Goal: Use online tool/utility: Use online tool/utility

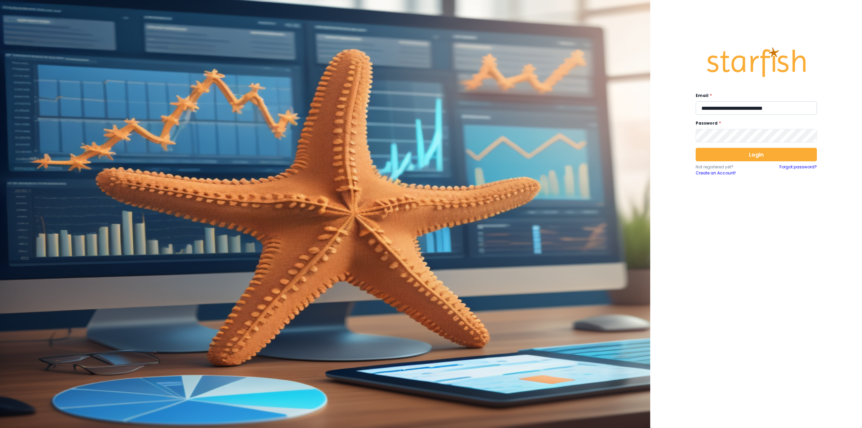
click at [727, 107] on input "**********" at bounding box center [756, 107] width 121 height 13
type input "**********"
click at [742, 153] on button "Login" at bounding box center [756, 154] width 121 height 13
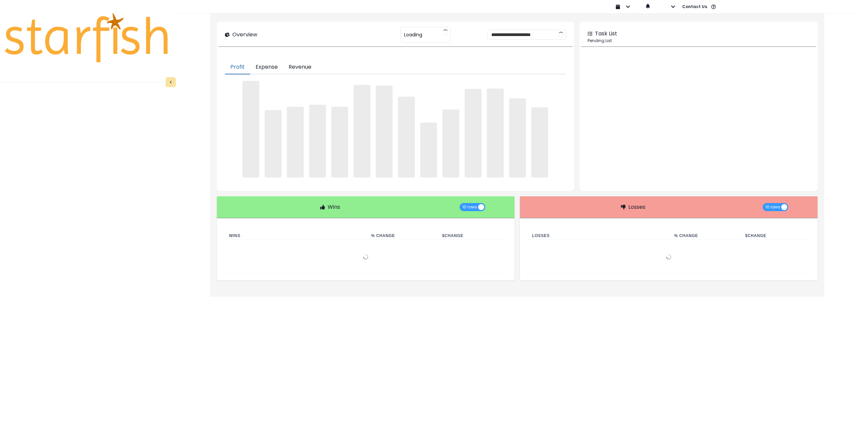
type input "********"
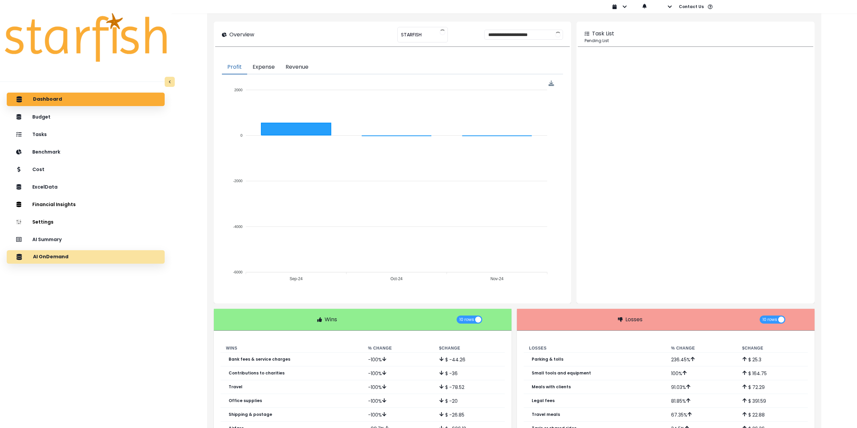
click at [65, 257] on p "AI OnDemand" at bounding box center [50, 257] width 35 height 6
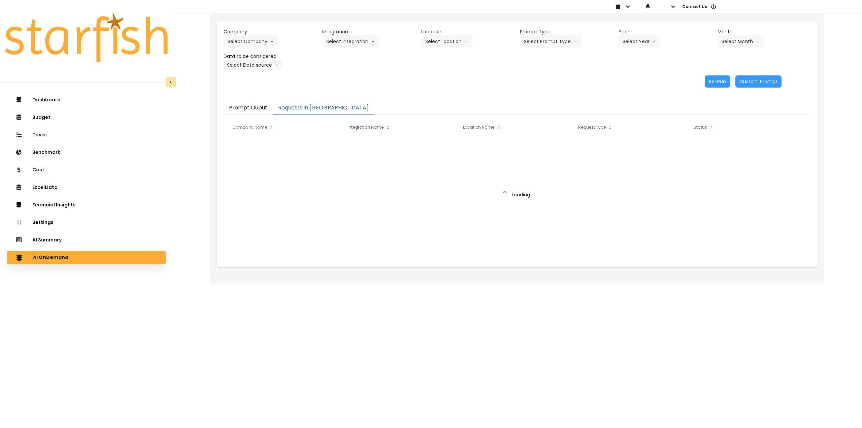
click at [304, 104] on button "Requests in [GEOGRAPHIC_DATA]" at bounding box center [323, 108] width 101 height 14
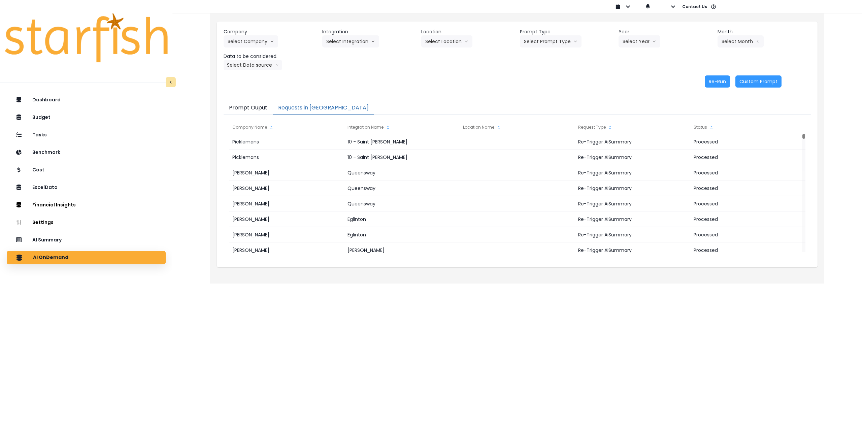
click at [85, 247] on div "Dashboard Budget Tasks Benchmark Cost ExcelData Financial Insights Location Ana…" at bounding box center [86, 280] width 172 height 377
click at [84, 242] on div "AI Summary" at bounding box center [86, 240] width 148 height 14
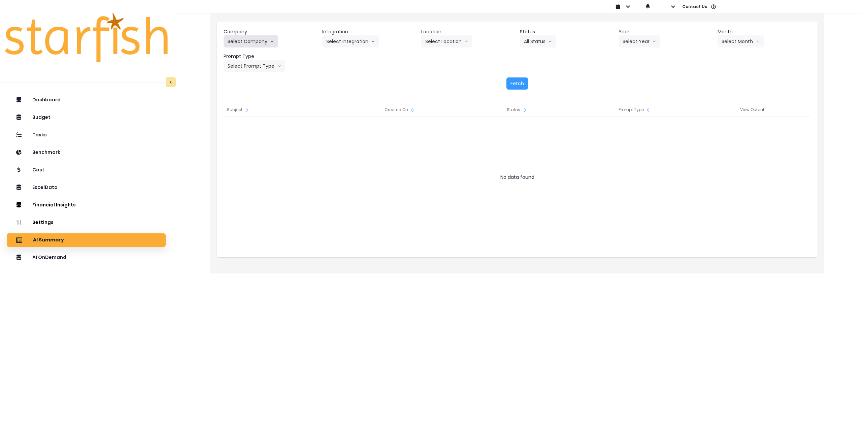
click at [270, 40] on icon "arrow down line" at bounding box center [272, 41] width 4 height 7
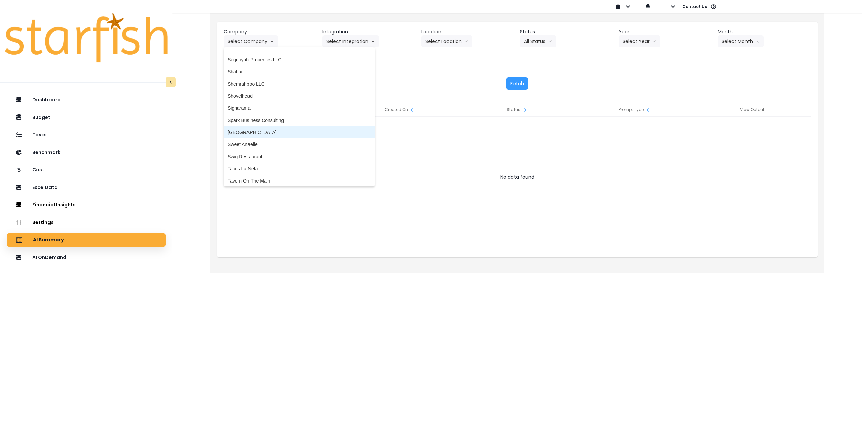
click at [268, 134] on span "[GEOGRAPHIC_DATA]" at bounding box center [299, 132] width 143 height 7
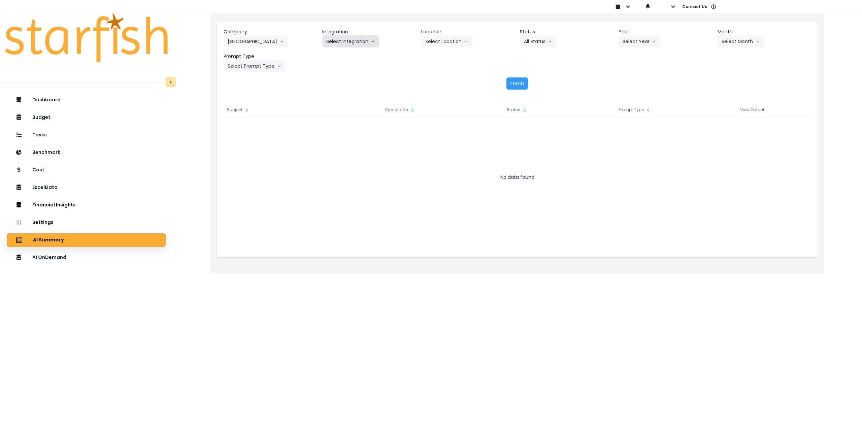
click at [361, 43] on button "Select Integration" at bounding box center [350, 41] width 57 height 12
click at [343, 56] on span "[GEOGRAPHIC_DATA]" at bounding box center [350, 55] width 49 height 7
click at [434, 44] on button "Select Location" at bounding box center [446, 41] width 51 height 12
click at [428, 56] on span "All Locations" at bounding box center [438, 55] width 27 height 7
click at [631, 42] on button "Select Year" at bounding box center [639, 41] width 42 height 12
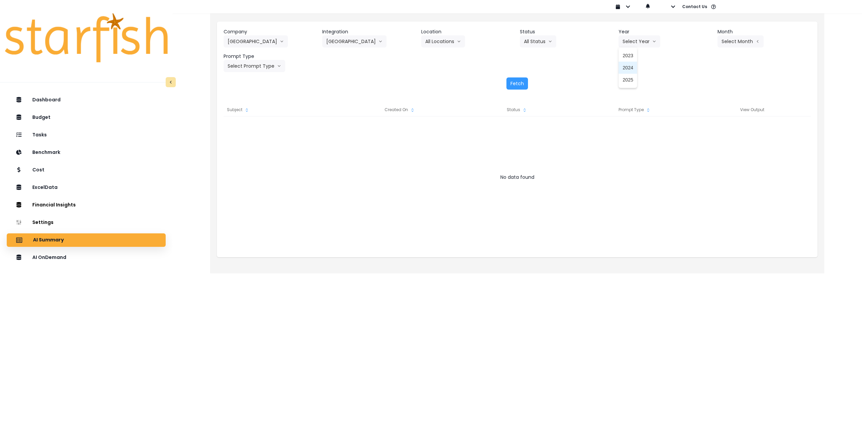
click at [628, 80] on span "2025" at bounding box center [627, 79] width 10 height 7
click at [724, 42] on button "Select Month" at bounding box center [740, 41] width 46 height 12
click at [704, 128] on span "Aug" at bounding box center [706, 128] width 13 height 7
click at [253, 66] on button "Select Prompt Type" at bounding box center [255, 66] width 62 height 12
click at [251, 129] on span "Monthly Summary" at bounding box center [247, 128] width 38 height 7
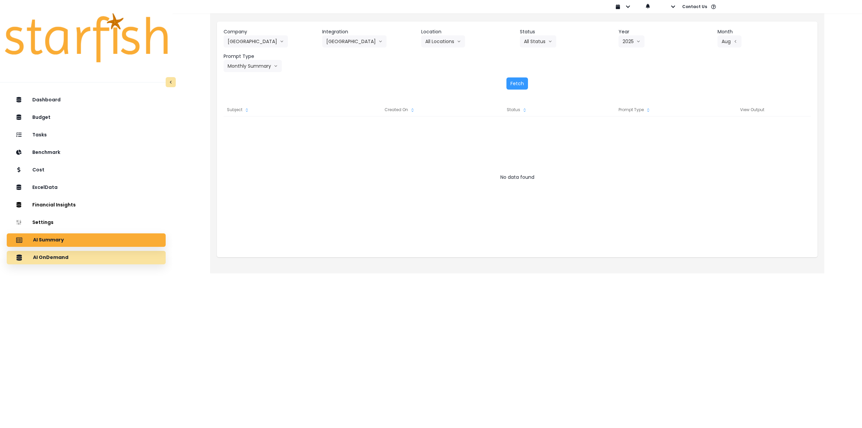
click at [105, 257] on div "AI OnDemand" at bounding box center [86, 257] width 148 height 14
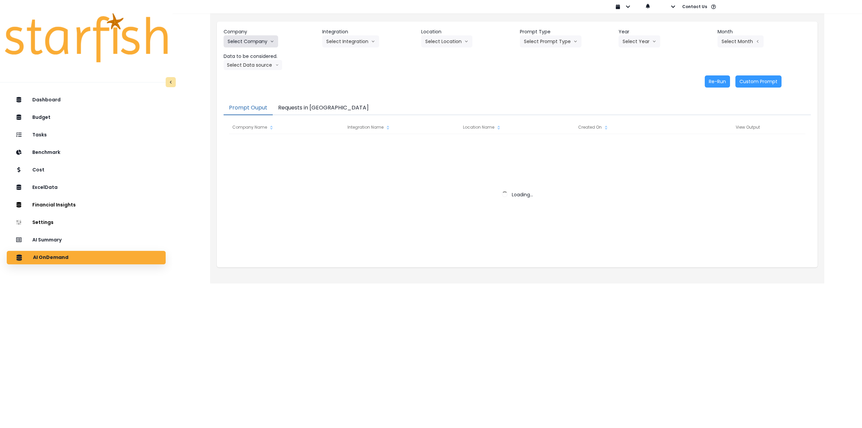
click at [253, 42] on button "Select Company" at bounding box center [251, 41] width 55 height 12
click at [261, 41] on button "Select Company" at bounding box center [251, 41] width 55 height 12
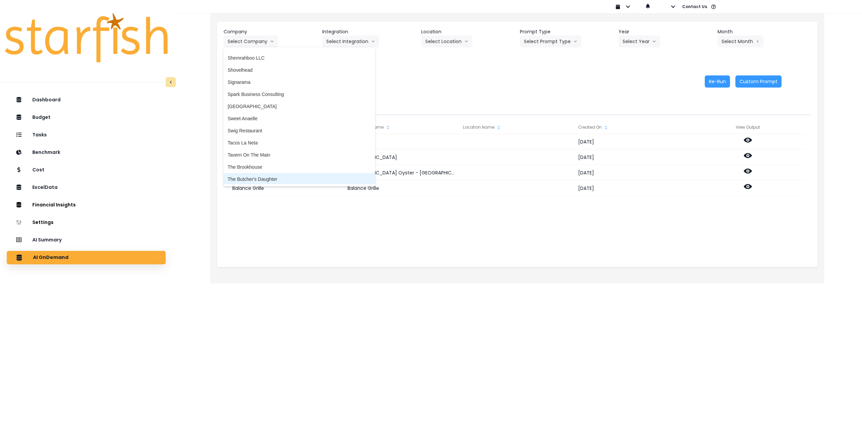
scroll to position [1435, 0]
click at [248, 111] on span "[GEOGRAPHIC_DATA]" at bounding box center [299, 110] width 143 height 7
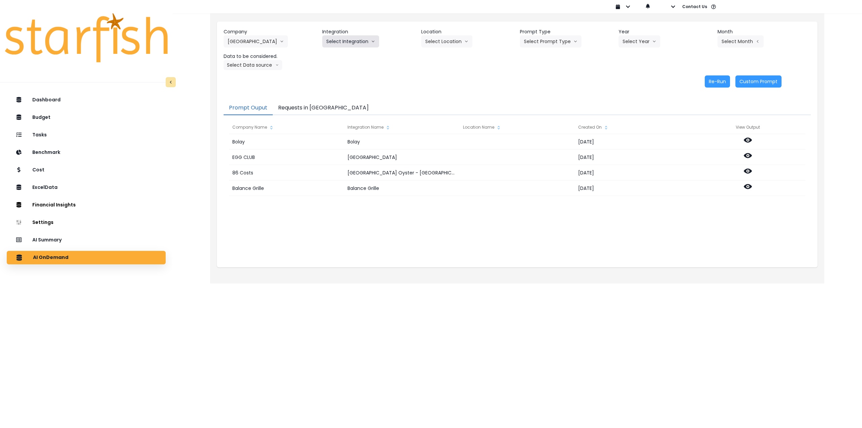
click at [344, 40] on button "Select Integration" at bounding box center [350, 41] width 57 height 12
click at [336, 57] on span "[GEOGRAPHIC_DATA]" at bounding box center [350, 55] width 49 height 7
click at [527, 39] on button "Select Prompt Type" at bounding box center [551, 41] width 62 height 12
click at [533, 94] on span "Monthly Summary" at bounding box center [543, 92] width 38 height 7
click at [627, 44] on button "Select Year" at bounding box center [639, 41] width 42 height 12
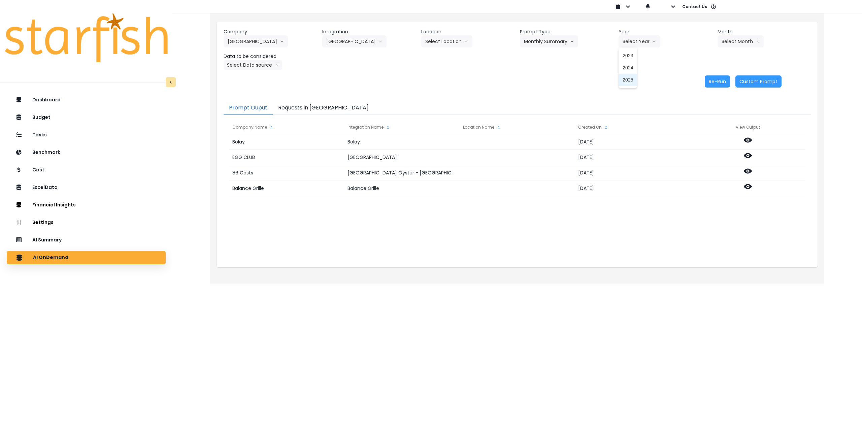
click at [633, 79] on span "2025" at bounding box center [627, 79] width 10 height 7
click at [730, 45] on button "Select Month" at bounding box center [740, 41] width 46 height 12
click at [700, 128] on span "Aug" at bounding box center [706, 128] width 13 height 7
click at [265, 65] on button "Select Data source" at bounding box center [253, 65] width 59 height 10
click at [259, 76] on span "Comparison overtime" at bounding box center [250, 78] width 45 height 7
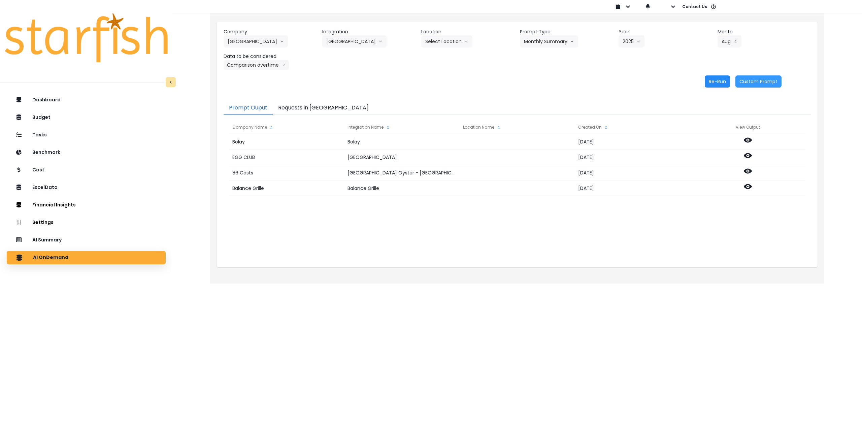
click at [714, 82] on button "Re-Run" at bounding box center [717, 81] width 25 height 12
click at [267, 66] on button "Comparison overtime" at bounding box center [256, 65] width 65 height 10
click at [259, 85] on li "Location Analysis" at bounding box center [250, 90] width 53 height 12
click at [714, 78] on button "Re-Run" at bounding box center [717, 81] width 25 height 12
click at [236, 39] on button "[GEOGRAPHIC_DATA]" at bounding box center [256, 41] width 64 height 12
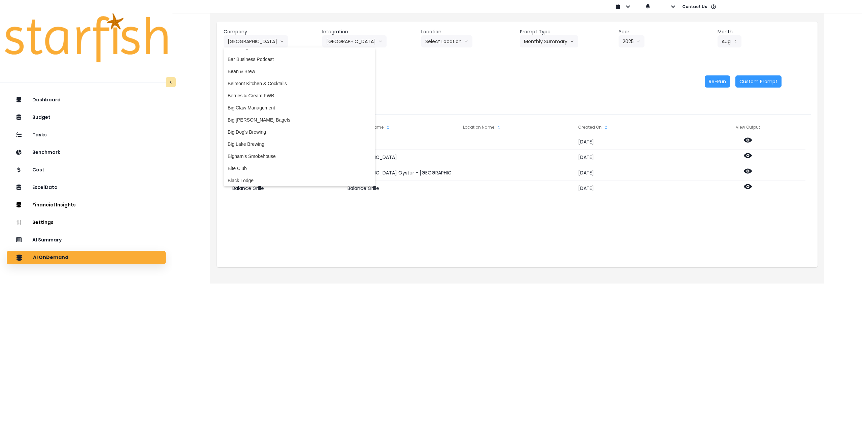
scroll to position [55, 0]
click at [274, 87] on span "Belmont Kitchen & Cocktails" at bounding box center [299, 85] width 143 height 7
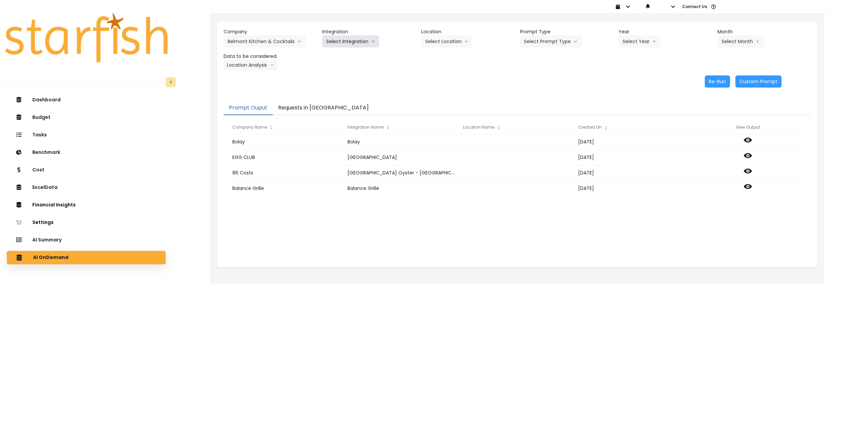
click at [349, 41] on button "Select Integration" at bounding box center [350, 41] width 57 height 12
click at [339, 57] on span "Quickbooks" at bounding box center [338, 55] width 25 height 7
click at [440, 42] on button "Select Location" at bounding box center [446, 41] width 51 height 12
click at [438, 57] on span "All Locations" at bounding box center [438, 55] width 27 height 7
click at [548, 39] on button "Select Prompt Type" at bounding box center [551, 41] width 62 height 12
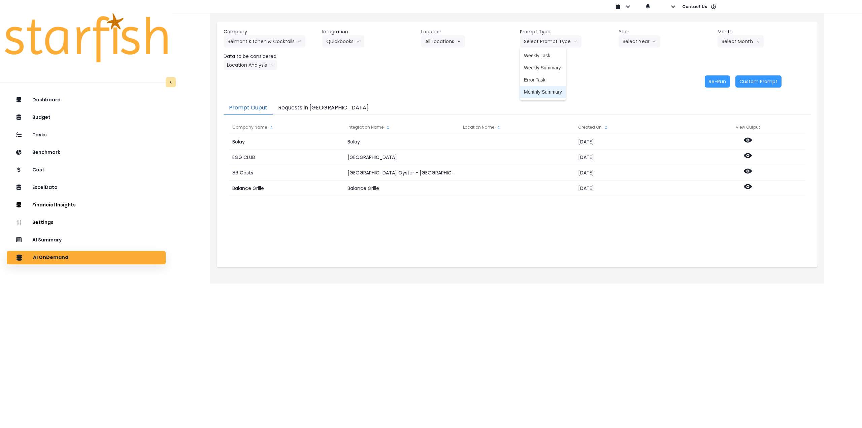
click at [538, 90] on span "Monthly Summary" at bounding box center [543, 92] width 38 height 7
click at [633, 42] on button "Select Year" at bounding box center [639, 41] width 42 height 12
click at [627, 77] on span "2025" at bounding box center [627, 79] width 10 height 7
click at [748, 41] on button "Select Month" at bounding box center [740, 41] width 46 height 12
click at [700, 125] on span "Aug" at bounding box center [706, 128] width 13 height 7
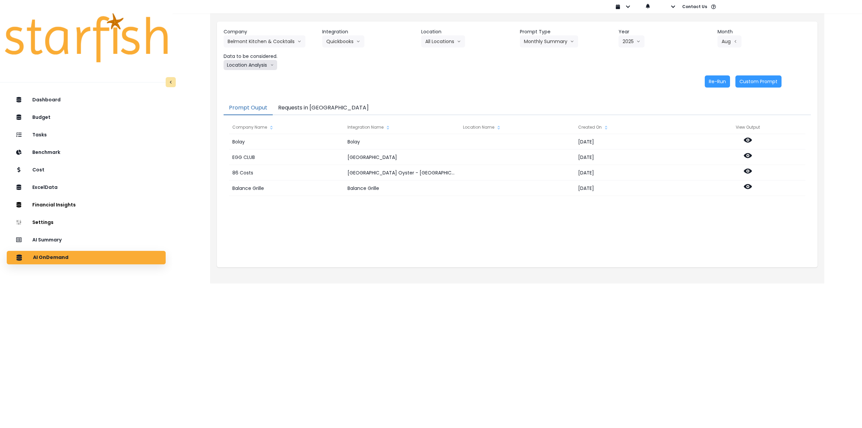
click at [231, 65] on button "Location Analysis" at bounding box center [251, 65] width 54 height 10
click at [240, 80] on span "Comparison overtime" at bounding box center [250, 78] width 45 height 7
click at [712, 81] on button "Re-Run" at bounding box center [717, 81] width 25 height 12
click at [250, 67] on button "Comparison overtime" at bounding box center [256, 65] width 65 height 10
click at [252, 92] on span "Location Analysis" at bounding box center [250, 90] width 45 height 7
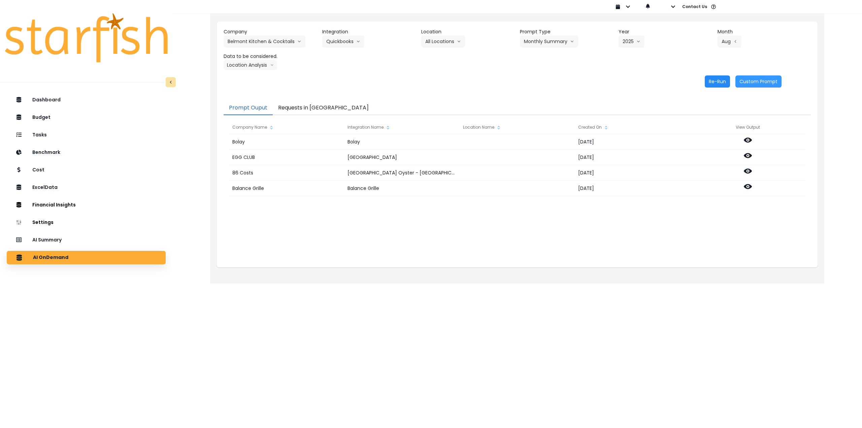
click at [718, 78] on button "Re-Run" at bounding box center [717, 81] width 25 height 12
click at [262, 42] on button "Belmont Kitchen & Cocktails" at bounding box center [265, 41] width 82 height 12
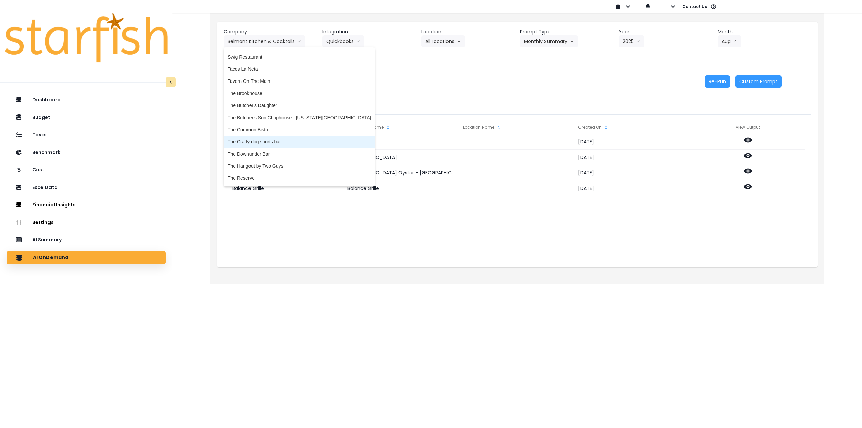
scroll to position [1536, 0]
click at [279, 155] on span "The Reserve" at bounding box center [299, 155] width 143 height 7
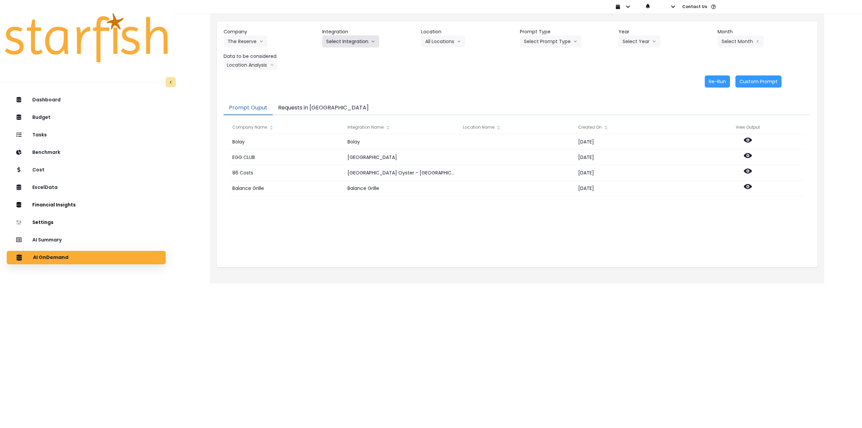
click at [352, 40] on button "Select Integration" at bounding box center [350, 41] width 57 height 12
click at [346, 54] on span "The Reserve" at bounding box center [339, 55] width 27 height 7
click at [440, 41] on button "Select Location" at bounding box center [446, 41] width 51 height 12
click at [438, 55] on span "All Locations" at bounding box center [438, 55] width 27 height 7
click at [535, 45] on button "Select Prompt Type" at bounding box center [551, 41] width 62 height 12
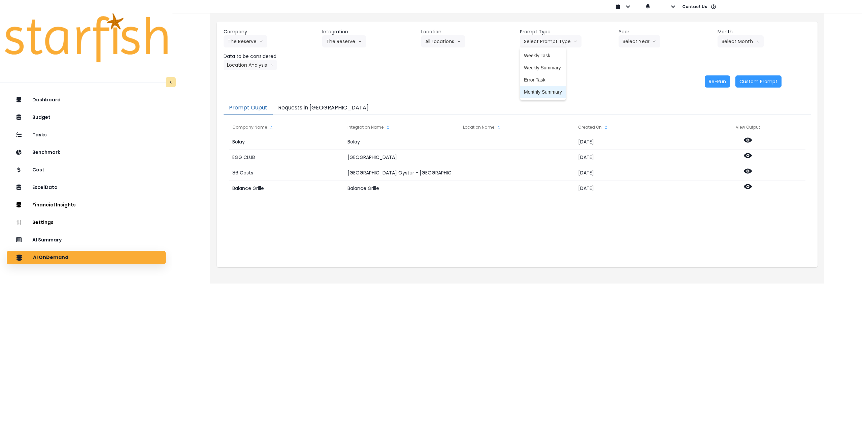
drag, startPoint x: 537, startPoint y: 93, endPoint x: 594, endPoint y: 81, distance: 58.8
click at [537, 93] on span "Monthly Summary" at bounding box center [543, 92] width 38 height 7
click at [633, 44] on button "Select Year" at bounding box center [639, 41] width 42 height 12
click at [632, 82] on span "2025" at bounding box center [627, 79] width 10 height 7
click at [725, 46] on button "Select Month" at bounding box center [740, 41] width 46 height 12
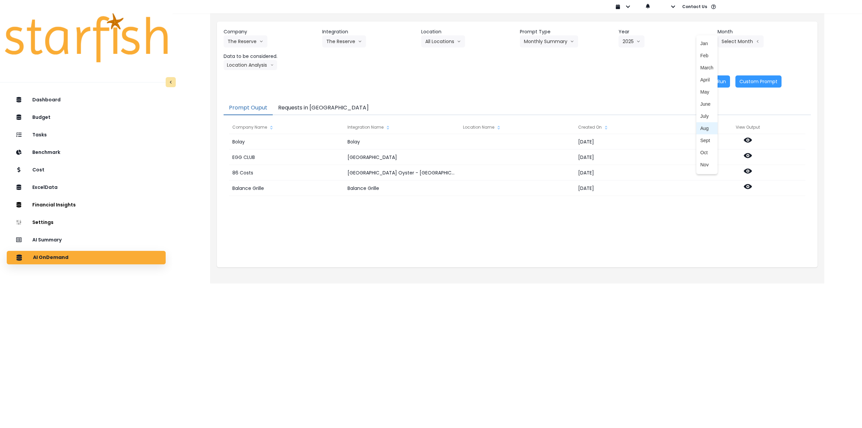
click at [703, 126] on span "Aug" at bounding box center [706, 128] width 13 height 7
click at [248, 68] on button "Location Analysis" at bounding box center [251, 65] width 54 height 10
click at [247, 75] on span "Comparison overtime" at bounding box center [250, 78] width 45 height 7
click at [710, 83] on button "Re-Run" at bounding box center [717, 81] width 25 height 12
click at [248, 65] on button "Comparison overtime" at bounding box center [256, 65] width 65 height 10
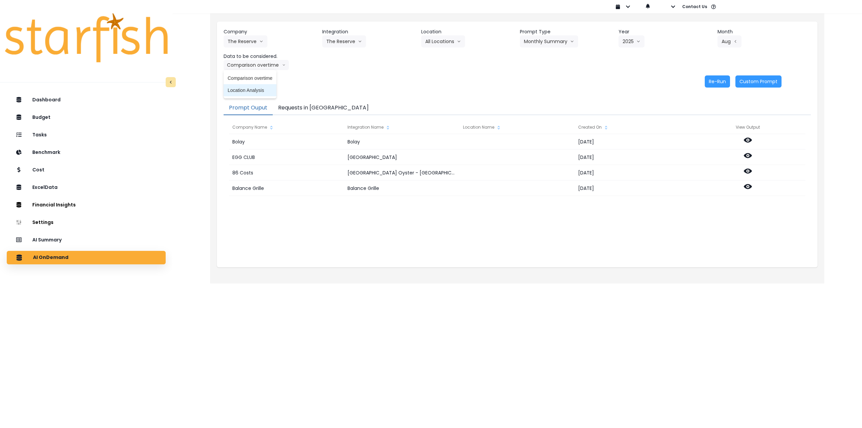
drag, startPoint x: 244, startPoint y: 94, endPoint x: 359, endPoint y: 86, distance: 115.4
click at [244, 94] on li "Location Analysis" at bounding box center [250, 90] width 53 height 12
click at [717, 84] on button "Re-Run" at bounding box center [717, 81] width 25 height 12
click at [256, 39] on button "The Reserve" at bounding box center [246, 41] width 44 height 12
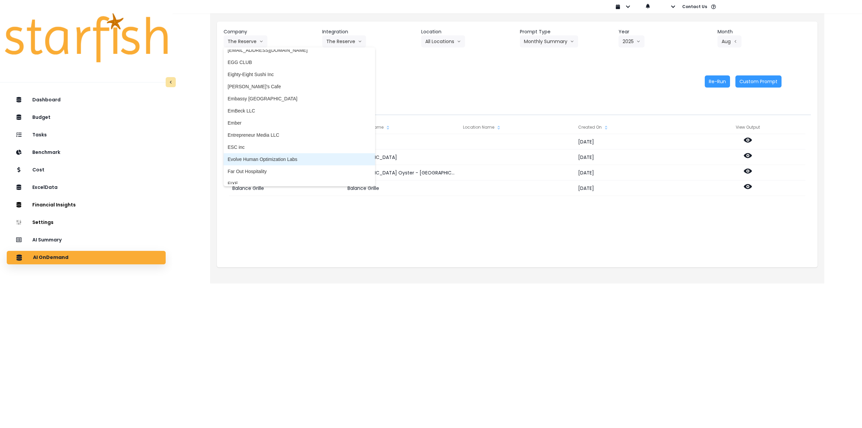
scroll to position [493, 0]
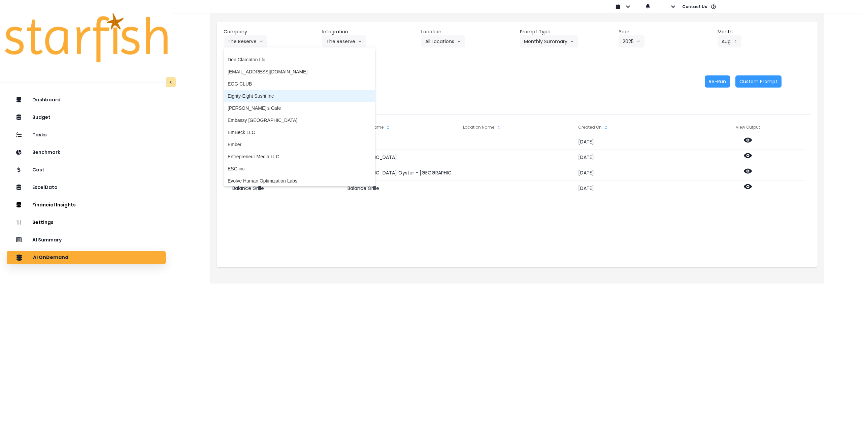
click at [270, 97] on span "Eighty-Eight Sushi Inc" at bounding box center [299, 96] width 143 height 7
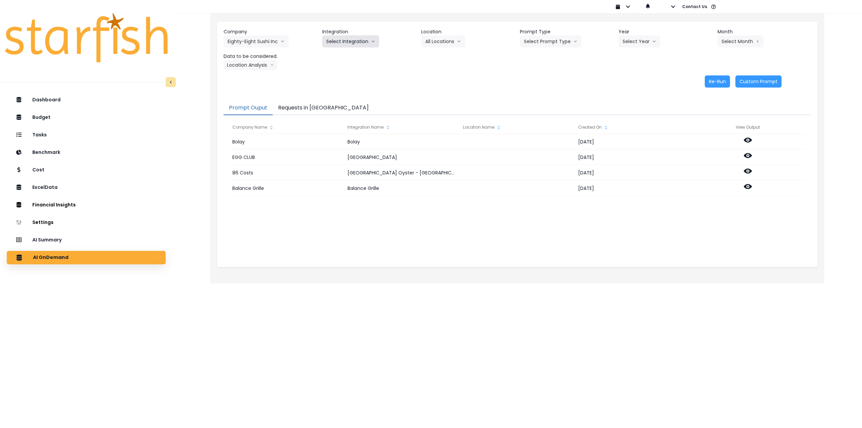
click at [348, 36] on button "Select Integration" at bounding box center [350, 41] width 57 height 12
drag, startPoint x: 340, startPoint y: 52, endPoint x: 337, endPoint y: 57, distance: 6.3
click at [340, 52] on li "Quickbooks Online" at bounding box center [346, 55] width 48 height 12
click at [446, 38] on button "Select Location" at bounding box center [446, 41] width 51 height 12
click at [443, 54] on span "All Locations" at bounding box center [438, 55] width 27 height 7
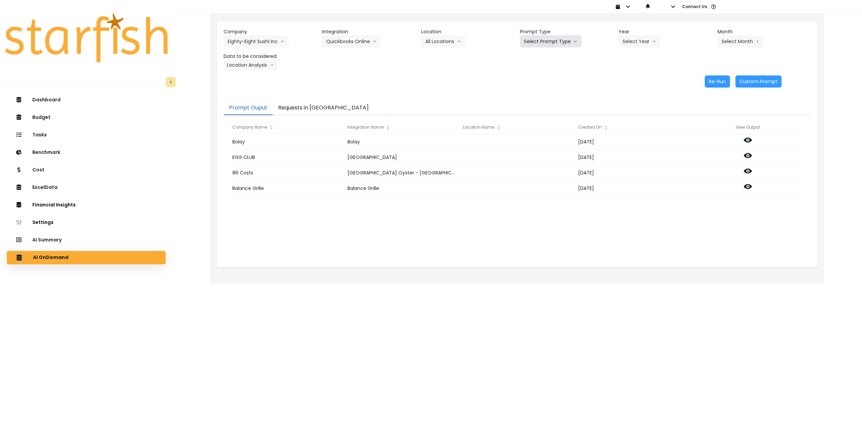
click at [546, 39] on button "Select Prompt Type" at bounding box center [551, 41] width 62 height 12
click at [540, 91] on span "Monthly Summary" at bounding box center [543, 92] width 38 height 7
click at [623, 45] on button "Select Year" at bounding box center [639, 41] width 42 height 12
click at [621, 81] on li "2025" at bounding box center [627, 80] width 19 height 12
click at [733, 41] on button "Select Month" at bounding box center [740, 41] width 46 height 12
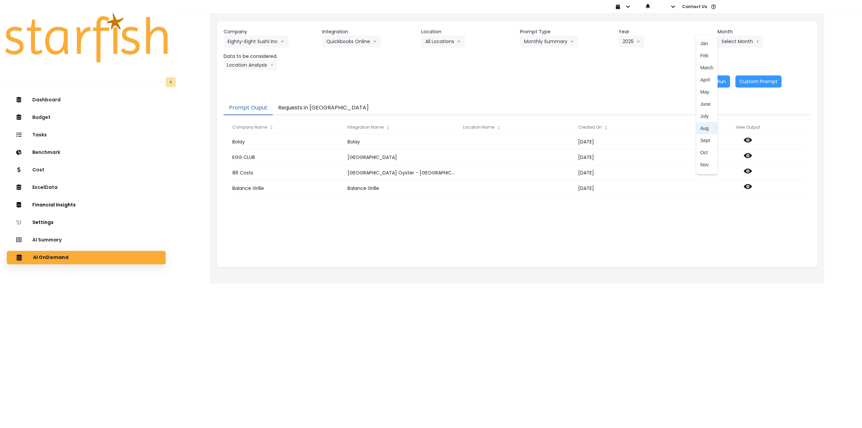
click at [703, 130] on span "Aug" at bounding box center [706, 128] width 13 height 7
click at [242, 66] on button "Location Analysis" at bounding box center [251, 65] width 54 height 10
click at [248, 78] on span "Comparison overtime" at bounding box center [250, 78] width 45 height 7
click at [717, 81] on button "Re-Run" at bounding box center [717, 81] width 25 height 12
click at [249, 62] on button "Comparison overtime" at bounding box center [256, 65] width 65 height 10
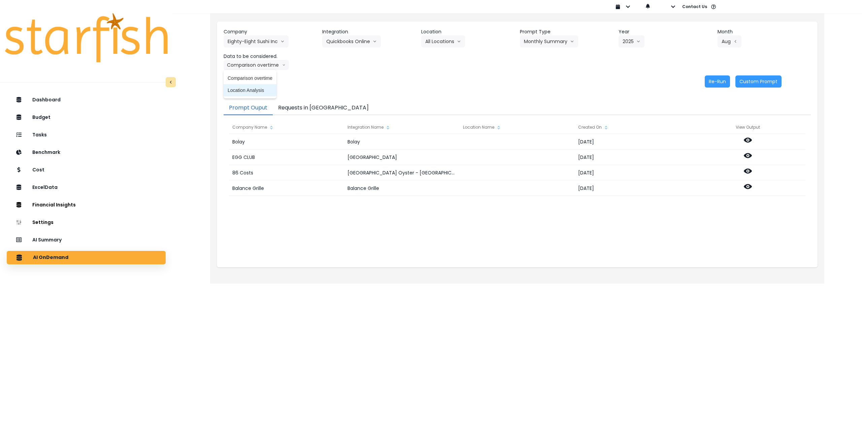
click at [246, 88] on span "Location Analysis" at bounding box center [250, 90] width 45 height 7
click at [716, 82] on button "Re-Run" at bounding box center [717, 81] width 25 height 12
click at [247, 38] on button "Eighty-Eight Sushi Inc" at bounding box center [256, 41] width 65 height 12
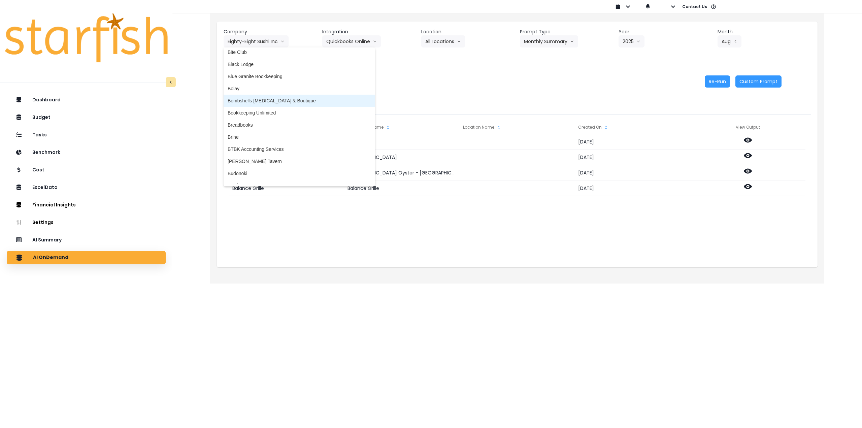
scroll to position [123, 0]
click at [248, 102] on span "Bite Club" at bounding box center [299, 102] width 143 height 7
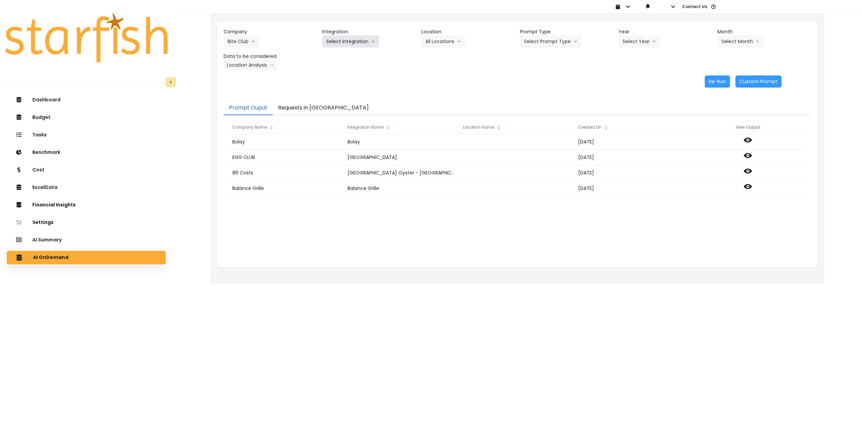
click at [347, 37] on button "Select Integration" at bounding box center [350, 41] width 57 height 12
click at [341, 53] on span "Quickbooks Online" at bounding box center [346, 55] width 40 height 7
click at [444, 44] on button "Select Location" at bounding box center [446, 41] width 51 height 12
drag, startPoint x: 442, startPoint y: 56, endPoint x: 497, endPoint y: 49, distance: 55.0
click at [443, 56] on span "All Locations" at bounding box center [438, 55] width 27 height 7
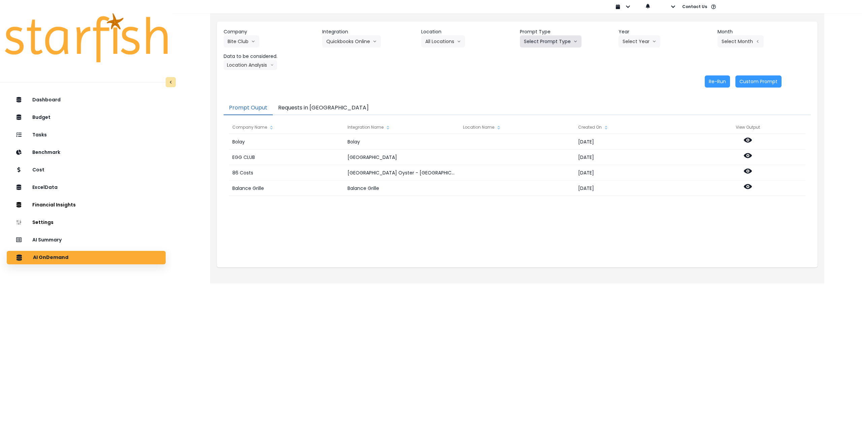
click at [552, 42] on button "Select Prompt Type" at bounding box center [551, 41] width 62 height 12
click at [543, 90] on span "Monthly Summary" at bounding box center [543, 92] width 38 height 7
click at [633, 43] on button "Select Year" at bounding box center [639, 41] width 42 height 12
click at [623, 80] on span "2025" at bounding box center [627, 79] width 10 height 7
click at [724, 41] on button "Select Month" at bounding box center [740, 41] width 46 height 12
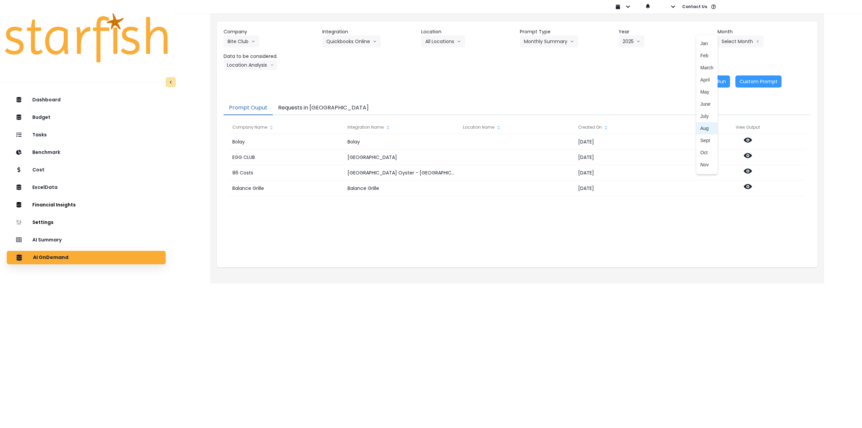
click at [703, 125] on li "Aug" at bounding box center [706, 128] width 21 height 12
click at [248, 66] on button "Location Analysis" at bounding box center [251, 65] width 54 height 10
click at [247, 76] on span "Comparison overtime" at bounding box center [250, 78] width 45 height 7
click at [716, 83] on button "Re-Run" at bounding box center [717, 81] width 25 height 12
click at [260, 71] on div "Company Bite Club 86 Costs Asti Bagel Cafe Balance Grille Bald Ginger Bar Busin…" at bounding box center [517, 58] width 601 height 73
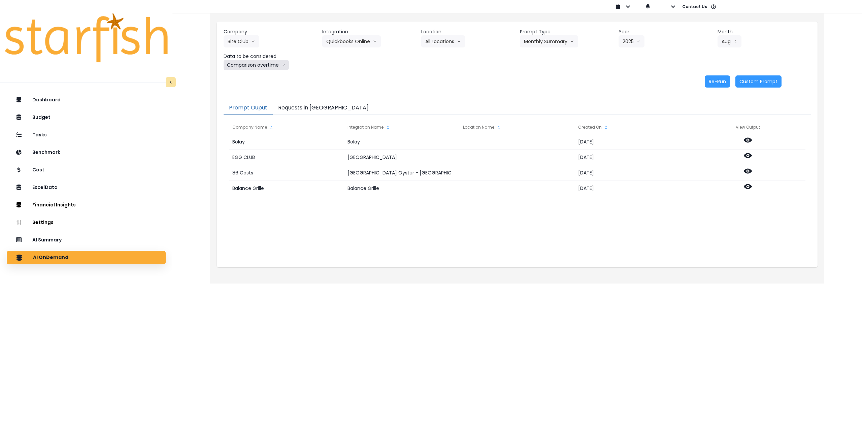
click at [256, 67] on button "Comparison overtime" at bounding box center [256, 65] width 65 height 10
drag, startPoint x: 255, startPoint y: 91, endPoint x: 258, endPoint y: 91, distance: 3.4
click at [256, 91] on span "Location Analysis" at bounding box center [250, 90] width 45 height 7
click at [717, 78] on button "Re-Run" at bounding box center [717, 81] width 25 height 12
click at [244, 42] on button "Bite Club" at bounding box center [242, 41] width 36 height 12
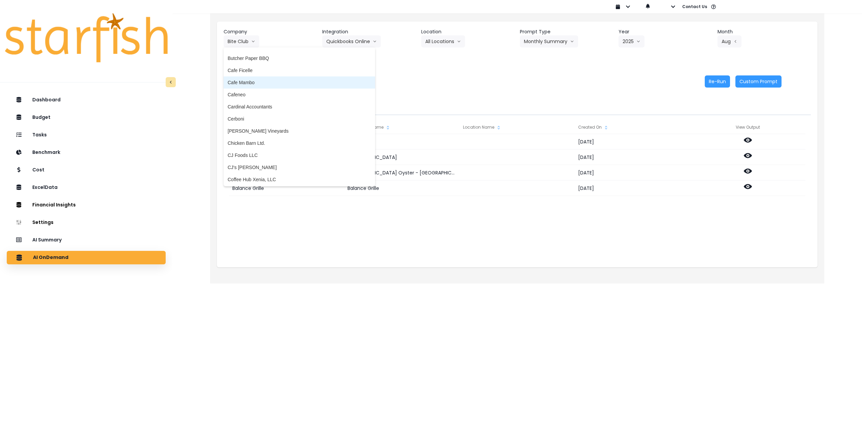
scroll to position [325, 0]
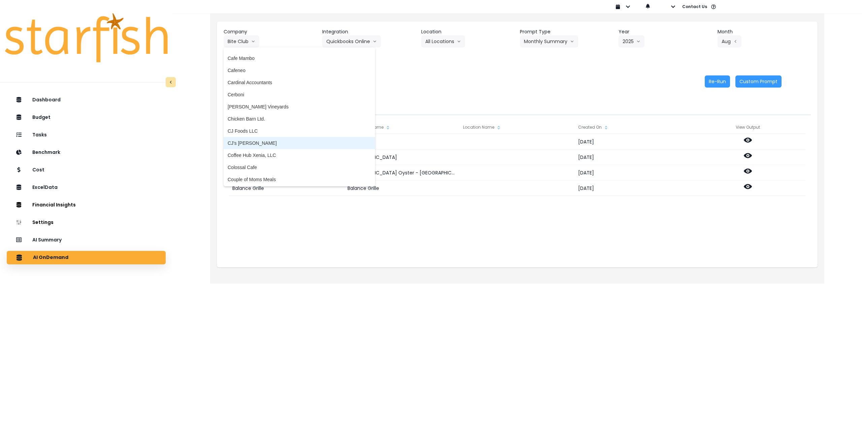
click at [266, 144] on span "CJ's [PERSON_NAME]" at bounding box center [299, 143] width 143 height 7
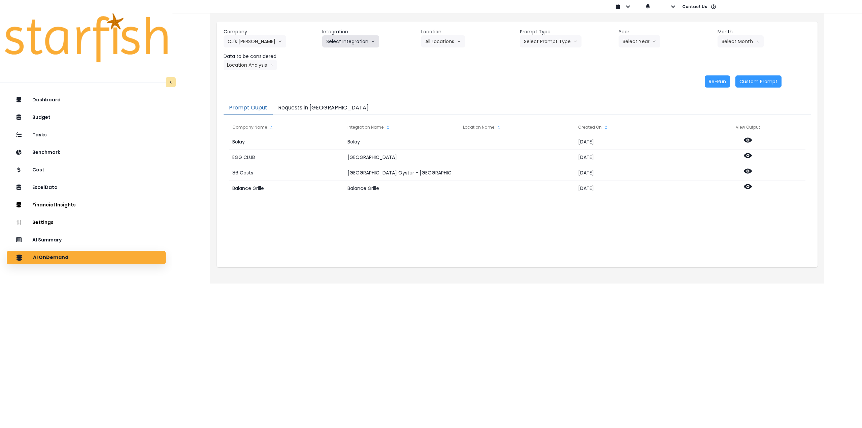
click at [353, 40] on button "Select Integration" at bounding box center [350, 41] width 57 height 12
click at [343, 54] on span "Quickbooks Online" at bounding box center [346, 55] width 40 height 7
click at [439, 44] on button "Select Location" at bounding box center [446, 41] width 51 height 12
click at [436, 59] on li "All Locations" at bounding box center [438, 55] width 35 height 12
click at [546, 40] on button "Select Prompt Type" at bounding box center [551, 41] width 62 height 12
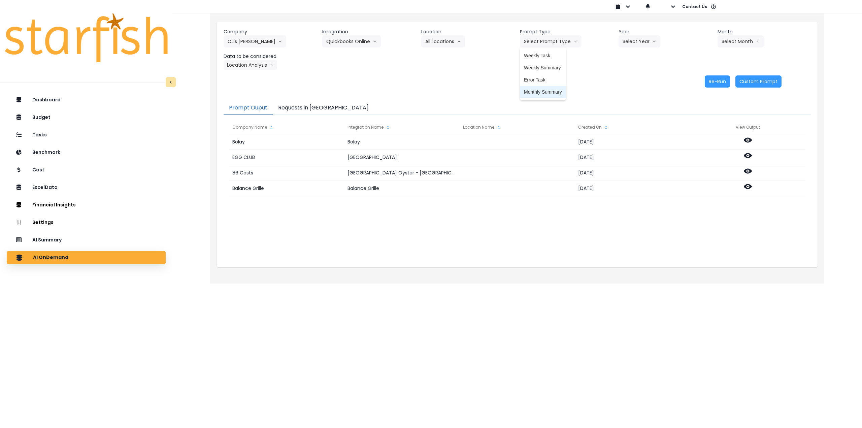
drag, startPoint x: 544, startPoint y: 92, endPoint x: 570, endPoint y: 81, distance: 28.7
click at [544, 92] on span "Monthly Summary" at bounding box center [543, 92] width 38 height 7
click at [633, 43] on button "Select Year" at bounding box center [639, 41] width 42 height 12
click at [629, 80] on span "2025" at bounding box center [627, 79] width 10 height 7
click at [730, 44] on button "Select Month" at bounding box center [740, 41] width 46 height 12
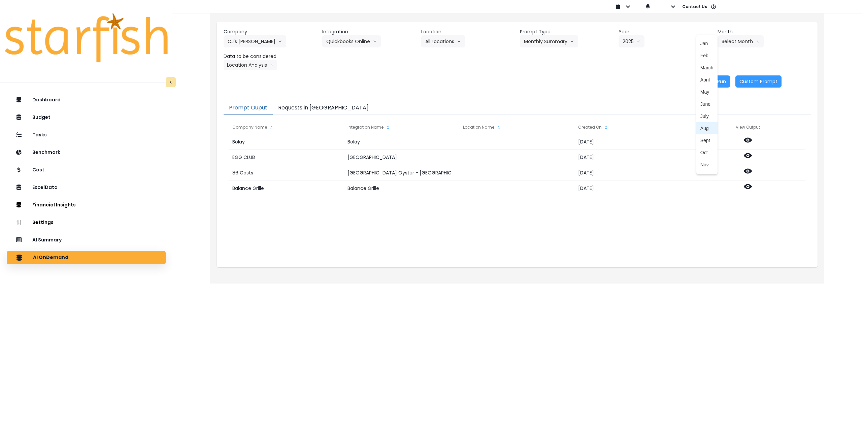
click at [703, 129] on span "Aug" at bounding box center [706, 128] width 13 height 7
click at [260, 66] on button "Location Analysis" at bounding box center [251, 65] width 54 height 10
click at [255, 77] on span "Comparison overtime" at bounding box center [250, 78] width 45 height 7
click at [720, 80] on button "Re-Run" at bounding box center [717, 81] width 25 height 12
click at [259, 63] on button "Comparison overtime" at bounding box center [256, 65] width 65 height 10
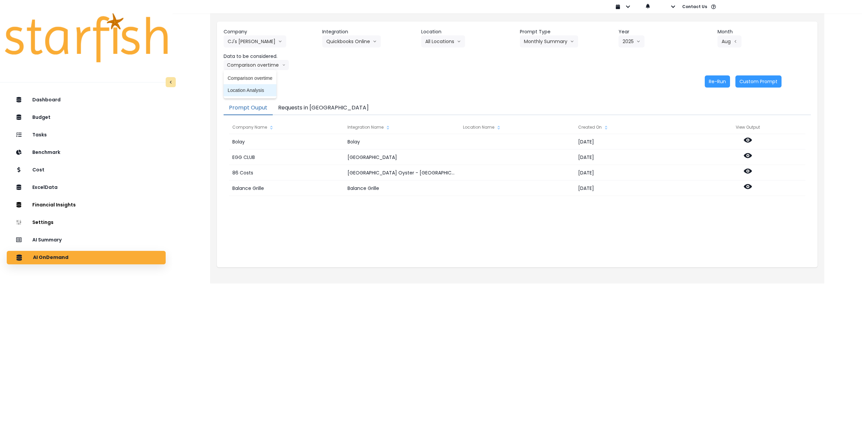
click at [251, 90] on span "Location Analysis" at bounding box center [250, 90] width 45 height 7
click at [717, 82] on button "Re-Run" at bounding box center [717, 81] width 25 height 12
click at [252, 42] on button "CJ's [PERSON_NAME]" at bounding box center [255, 41] width 63 height 12
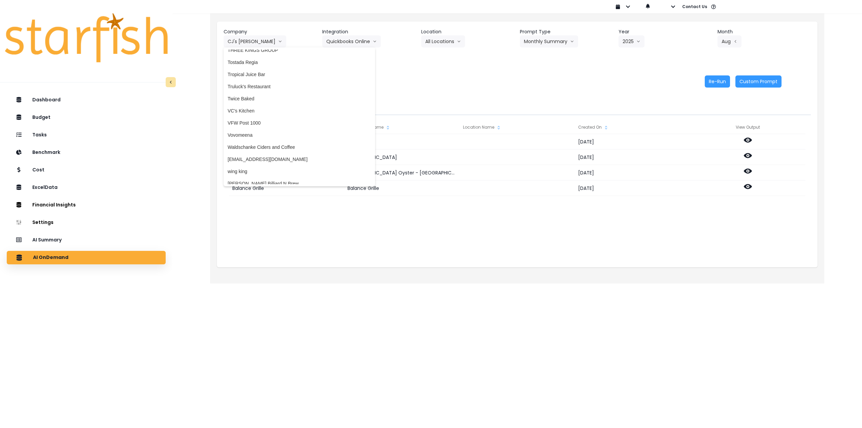
scroll to position [1671, 0]
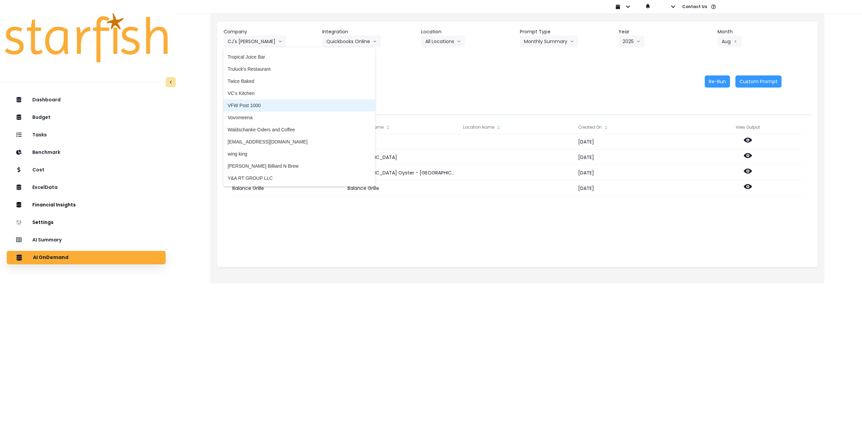
click at [251, 104] on span "VFW Post 1000" at bounding box center [299, 105] width 143 height 7
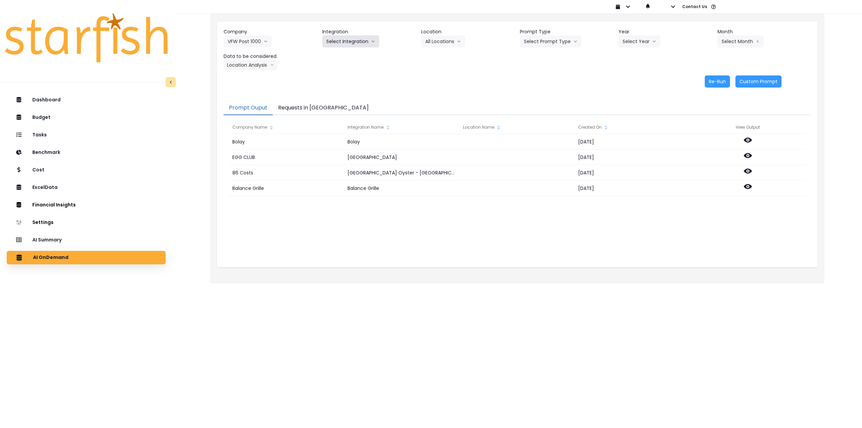
click at [350, 37] on button "Select Integration" at bounding box center [350, 41] width 57 height 12
click at [348, 52] on li "Quickbooks" at bounding box center [338, 55] width 33 height 12
click at [439, 44] on button "Select Location" at bounding box center [446, 41] width 51 height 12
drag, startPoint x: 438, startPoint y: 58, endPoint x: 518, endPoint y: 50, distance: 80.8
click at [439, 58] on span "All Locations" at bounding box center [438, 55] width 27 height 7
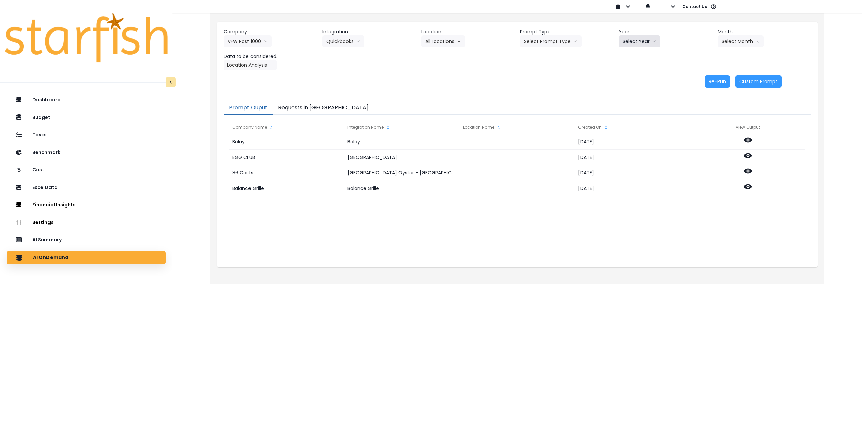
click at [632, 40] on button "Select Year" at bounding box center [639, 41] width 42 height 12
click at [622, 78] on span "2025" at bounding box center [627, 79] width 10 height 7
click at [724, 43] on button "Select Month" at bounding box center [740, 41] width 46 height 12
click at [702, 127] on span "Aug" at bounding box center [706, 128] width 13 height 7
click at [244, 62] on button "Location Analysis" at bounding box center [251, 65] width 54 height 10
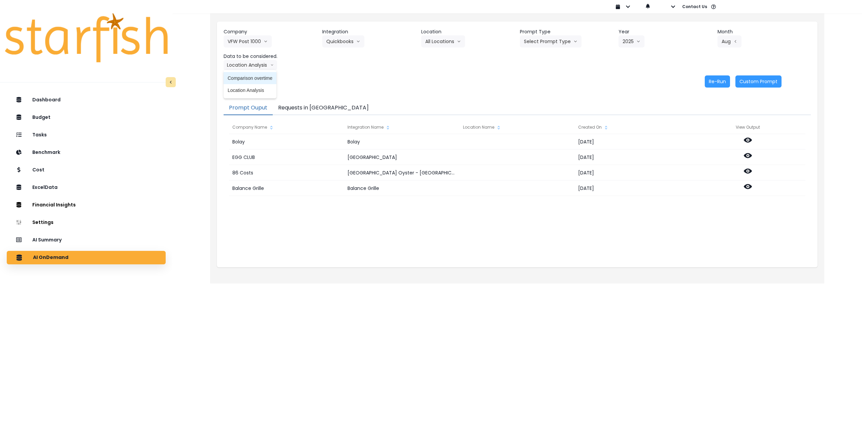
click at [243, 76] on span "Comparison overtime" at bounding box center [250, 78] width 45 height 7
click at [718, 83] on button "Re-Run" at bounding box center [717, 81] width 25 height 12
click at [266, 66] on button "Comparison overtime" at bounding box center [256, 65] width 65 height 10
click at [255, 88] on span "Location Analysis" at bounding box center [250, 90] width 45 height 7
click at [715, 80] on button "Re-Run" at bounding box center [717, 81] width 25 height 12
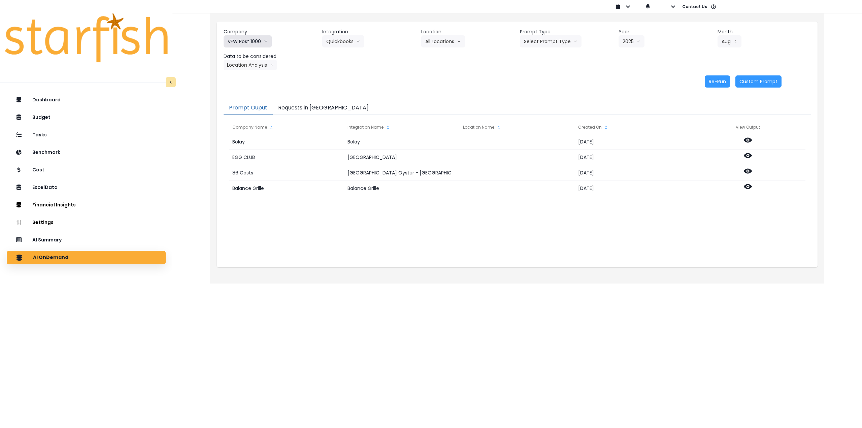
click at [241, 38] on button "VFW Post 1000" at bounding box center [248, 41] width 48 height 12
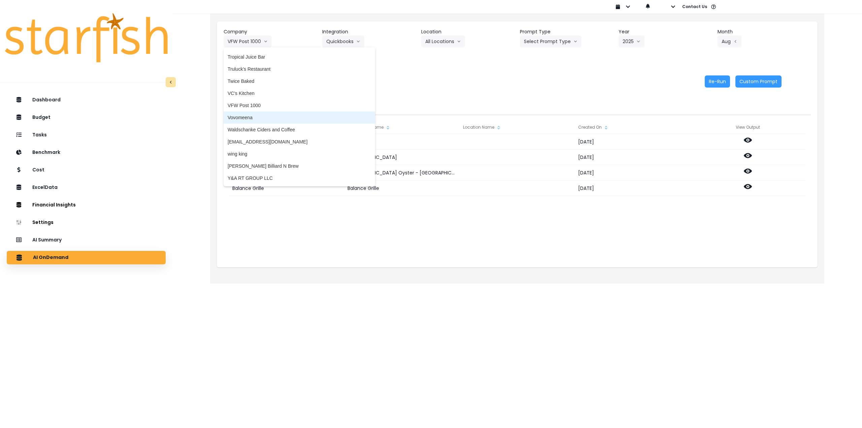
click at [262, 119] on span "Vovomeena" at bounding box center [299, 117] width 143 height 7
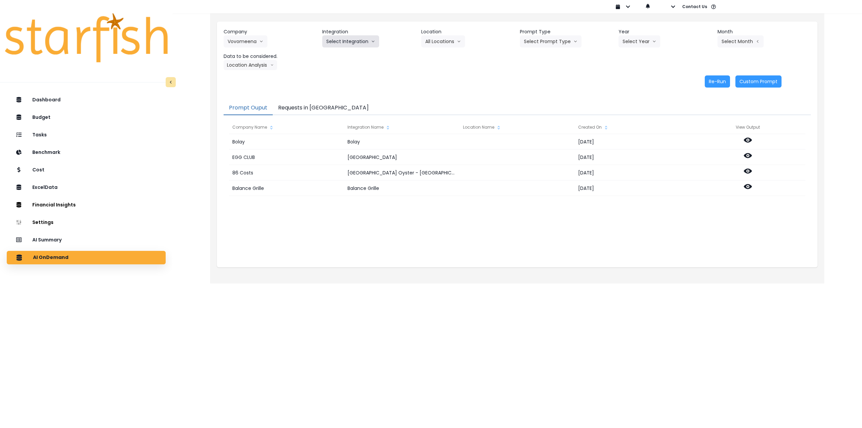
click at [347, 42] on button "Select Integration" at bounding box center [350, 41] width 57 height 12
click at [346, 56] on span "Quick Books Online" at bounding box center [346, 55] width 41 height 7
click at [446, 41] on button "Select Location" at bounding box center [446, 41] width 51 height 12
click at [442, 54] on span "All Locations" at bounding box center [438, 55] width 27 height 7
click at [545, 42] on button "Select Prompt Type" at bounding box center [551, 41] width 62 height 12
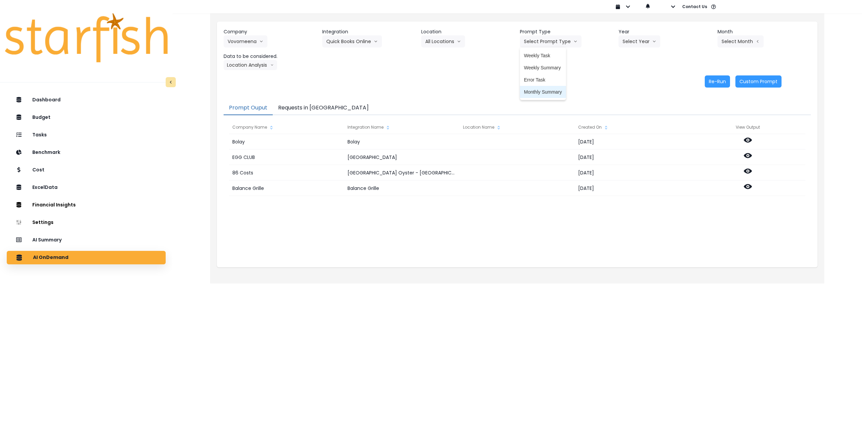
click at [537, 89] on span "Monthly Summary" at bounding box center [543, 92] width 38 height 7
click at [625, 45] on button "Select Year" at bounding box center [639, 41] width 42 height 12
drag, startPoint x: 623, startPoint y: 76, endPoint x: 698, endPoint y: 54, distance: 78.7
click at [623, 76] on span "2025" at bounding box center [627, 79] width 10 height 7
click at [746, 39] on button "Select Month" at bounding box center [740, 41] width 46 height 12
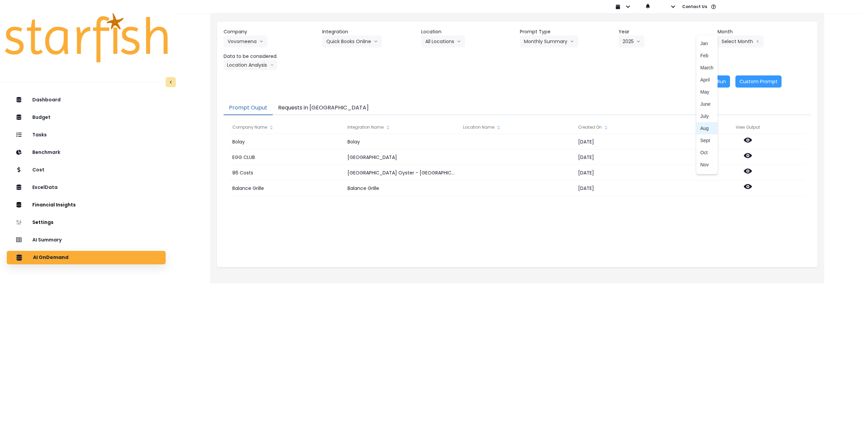
click at [700, 129] on span "Aug" at bounding box center [706, 128] width 13 height 7
click at [239, 68] on button "Location Analysis" at bounding box center [251, 65] width 54 height 10
click at [242, 78] on span "Comparison overtime" at bounding box center [250, 78] width 45 height 7
click at [723, 80] on button "Re-Run" at bounding box center [717, 81] width 25 height 12
click at [267, 65] on button "Comparison overtime" at bounding box center [256, 65] width 65 height 10
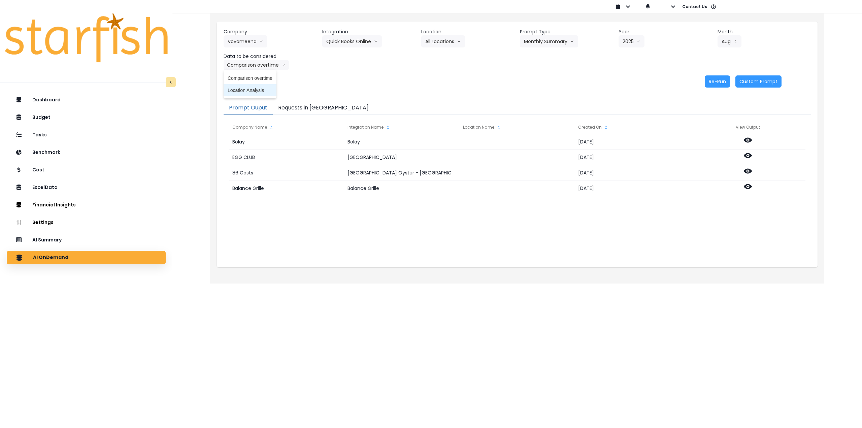
click at [255, 91] on span "Location Analysis" at bounding box center [250, 90] width 45 height 7
click at [716, 77] on button "Re-Run" at bounding box center [717, 81] width 25 height 12
click at [233, 46] on button "Vovomeena" at bounding box center [246, 41] width 44 height 12
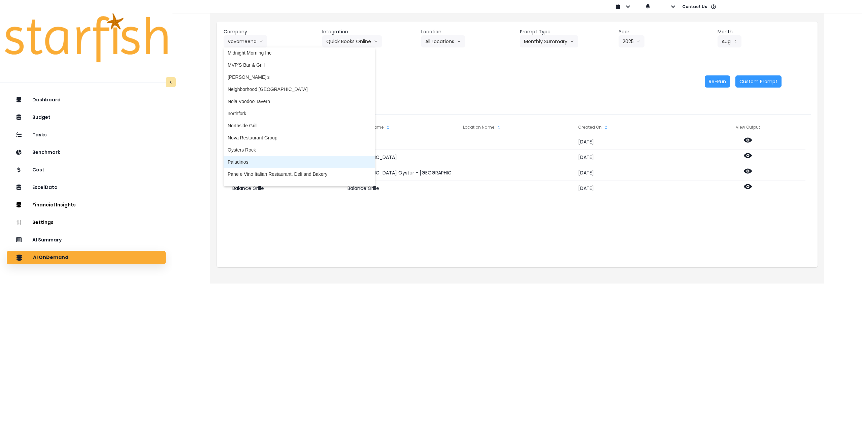
scroll to position [1065, 0]
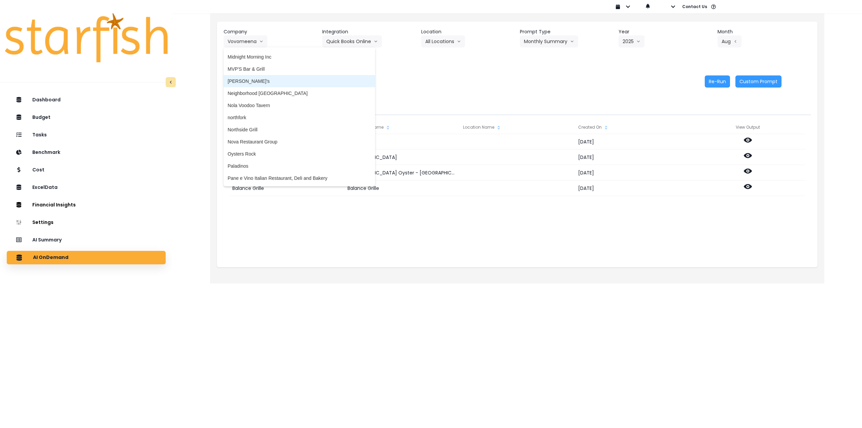
click at [245, 80] on span "[PERSON_NAME]'s" at bounding box center [299, 81] width 143 height 7
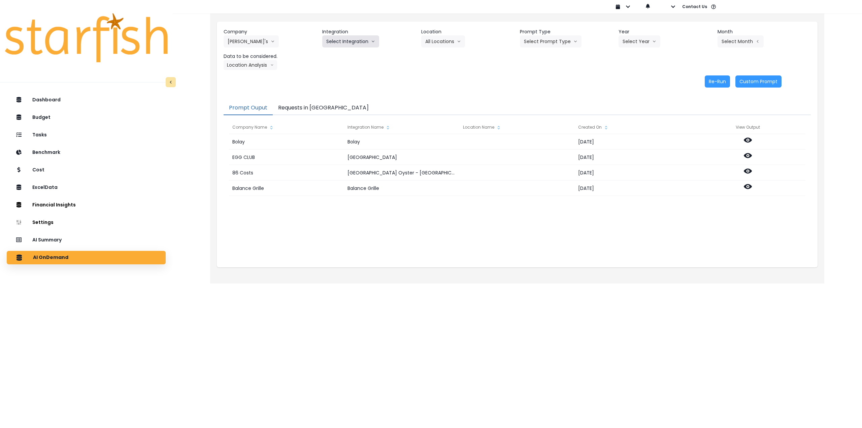
click at [367, 41] on button "Select Integration" at bounding box center [350, 41] width 57 height 12
click at [350, 56] on span "[PERSON_NAME]" at bounding box center [360, 55] width 69 height 7
click at [437, 40] on button "Select Location" at bounding box center [446, 41] width 51 height 12
click at [434, 52] on span "All Locations" at bounding box center [438, 55] width 27 height 7
click at [522, 41] on button "Select Prompt Type" at bounding box center [551, 41] width 62 height 12
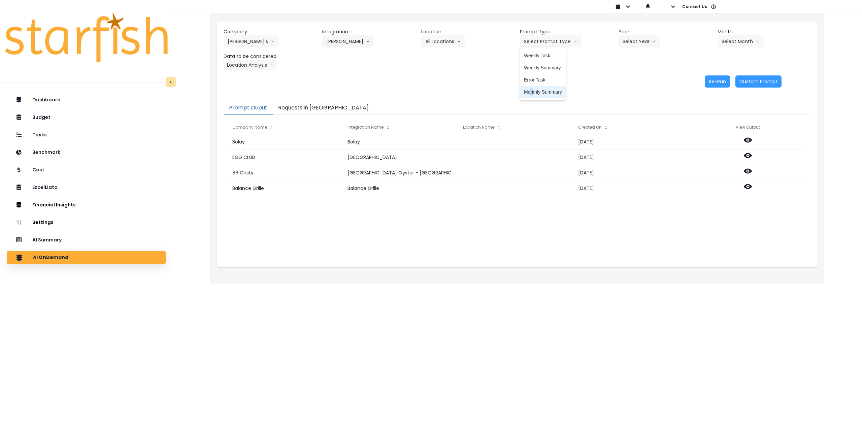
click at [532, 91] on span "Monthly Summary" at bounding box center [543, 92] width 38 height 7
click at [343, 42] on button "[PERSON_NAME]" at bounding box center [348, 41] width 52 height 12
click at [643, 44] on button "Select Year" at bounding box center [639, 41] width 42 height 12
click at [629, 81] on span "2025" at bounding box center [627, 79] width 10 height 7
click at [755, 45] on button "Select Month" at bounding box center [740, 41] width 46 height 12
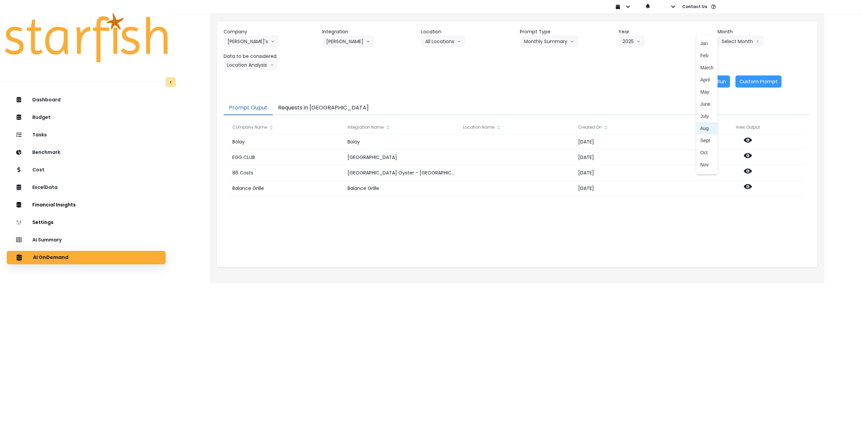
click at [700, 128] on span "Aug" at bounding box center [706, 128] width 13 height 7
click at [248, 63] on button "Location Analysis" at bounding box center [251, 65] width 54 height 10
click at [246, 76] on span "Comparison overtime" at bounding box center [250, 78] width 45 height 7
click at [722, 83] on button "Re-Run" at bounding box center [717, 81] width 25 height 12
click at [268, 65] on button "Comparison overtime" at bounding box center [256, 65] width 65 height 10
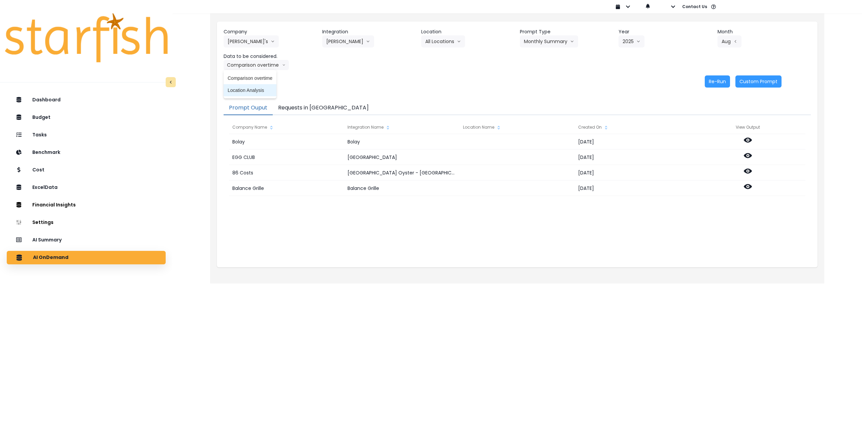
click at [257, 90] on span "Location Analysis" at bounding box center [250, 90] width 45 height 7
click at [716, 79] on button "Re-Run" at bounding box center [717, 81] width 25 height 12
click at [356, 40] on button "[PERSON_NAME]" at bounding box center [348, 41] width 52 height 12
click at [352, 67] on span "[PERSON_NAME]" at bounding box center [360, 67] width 69 height 7
click at [450, 41] on button "Select Location" at bounding box center [446, 41] width 51 height 12
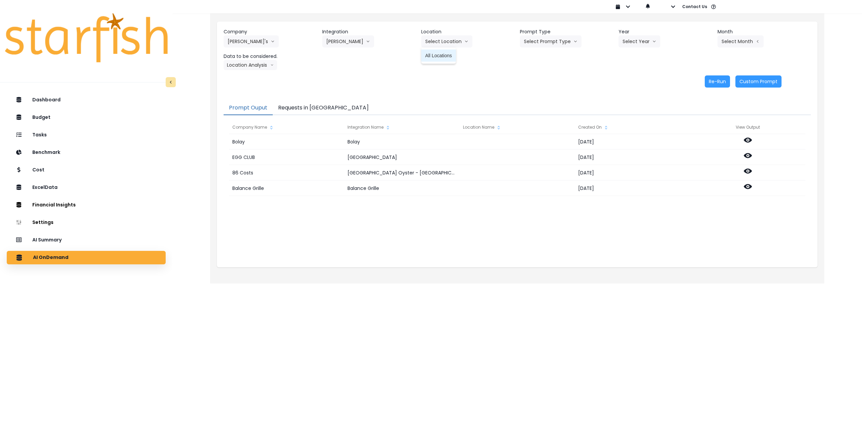
drag, startPoint x: 440, startPoint y: 54, endPoint x: 482, endPoint y: 51, distance: 41.5
click at [442, 54] on span "All Locations" at bounding box center [438, 55] width 27 height 7
click at [531, 41] on button "Select Prompt Type" at bounding box center [551, 41] width 62 height 12
click at [545, 93] on span "Monthly Summary" at bounding box center [543, 92] width 38 height 7
click at [645, 43] on button "Select Year" at bounding box center [639, 41] width 42 height 12
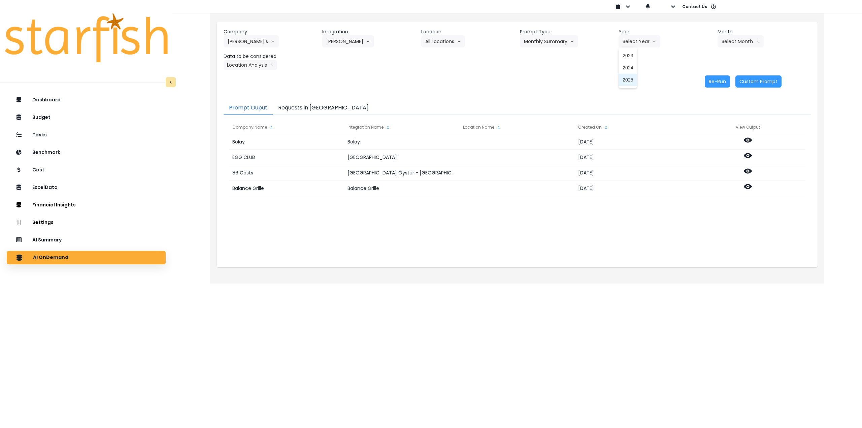
click at [633, 78] on span "2025" at bounding box center [627, 79] width 10 height 7
click at [746, 40] on button "Select Month" at bounding box center [740, 41] width 46 height 12
click at [700, 128] on span "Aug" at bounding box center [706, 128] width 13 height 7
click at [249, 66] on button "Location Analysis" at bounding box center [251, 65] width 54 height 10
click at [244, 77] on span "Comparison overtime" at bounding box center [250, 78] width 45 height 7
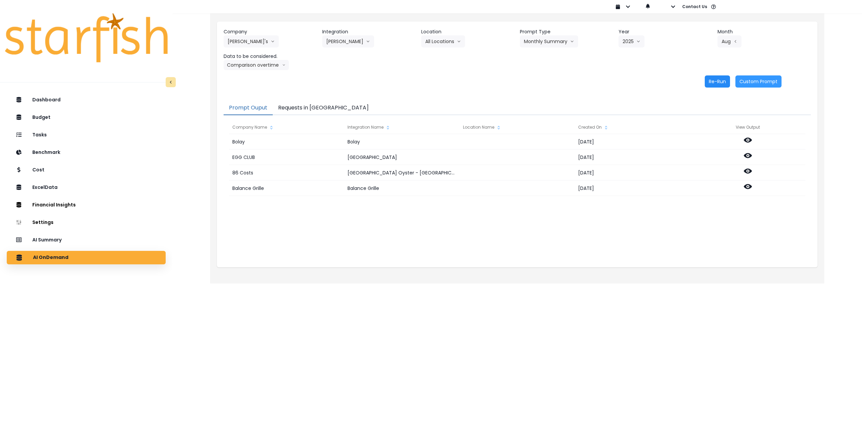
click at [716, 81] on button "Re-Run" at bounding box center [717, 81] width 25 height 12
click at [252, 65] on button "Comparison overtime" at bounding box center [256, 65] width 65 height 10
click at [250, 90] on span "Location Analysis" at bounding box center [250, 90] width 45 height 7
click at [722, 80] on button "Re-Run" at bounding box center [717, 81] width 25 height 12
click at [357, 42] on button "[PERSON_NAME]" at bounding box center [348, 41] width 52 height 12
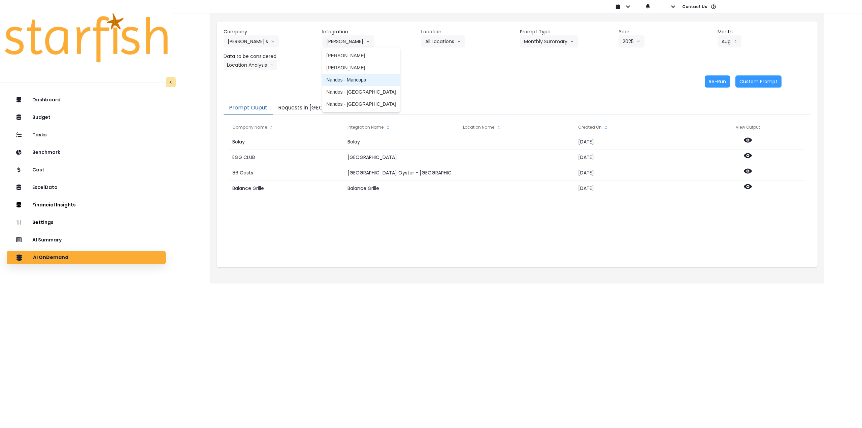
click at [353, 79] on span "Nandos - Maricopa" at bounding box center [360, 79] width 69 height 7
click at [465, 39] on icon "arrow down line" at bounding box center [466, 41] width 4 height 7
drag, startPoint x: 442, startPoint y: 55, endPoint x: 494, endPoint y: 47, distance: 52.1
click at [443, 55] on span "All Locations" at bounding box center [438, 55] width 27 height 7
click at [541, 38] on button "Select Prompt Type" at bounding box center [551, 41] width 62 height 12
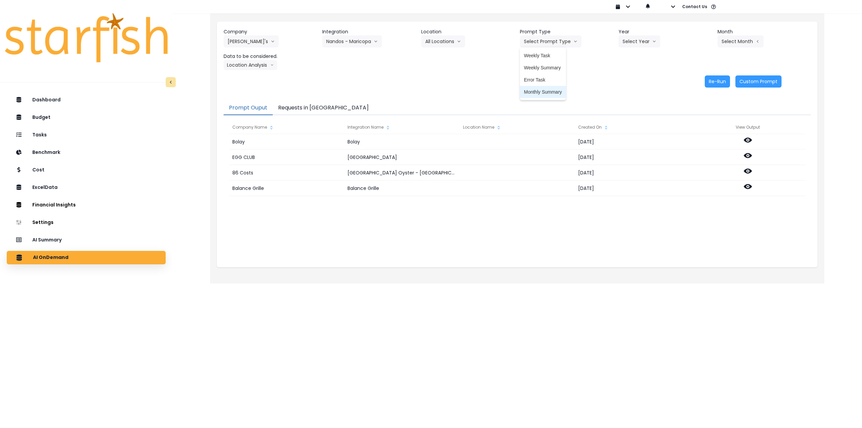
click at [544, 91] on span "Monthly Summary" at bounding box center [543, 92] width 38 height 7
click at [641, 42] on button "Select Year" at bounding box center [639, 41] width 42 height 12
click at [630, 78] on span "2025" at bounding box center [627, 79] width 10 height 7
click at [715, 43] on div "Company Nando's 86 Costs Asti Bagel Cafe Balance Grille Bald Ginger Bar Busines…" at bounding box center [517, 49] width 587 height 42
click at [724, 42] on button "Select Month" at bounding box center [740, 41] width 46 height 12
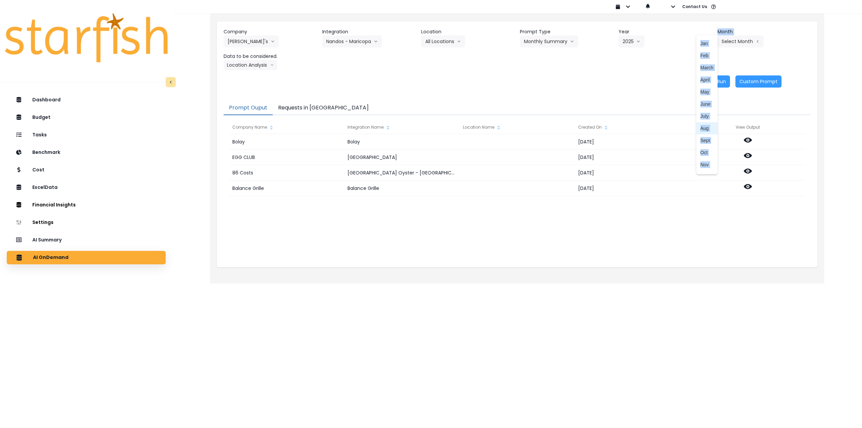
drag, startPoint x: 701, startPoint y: 125, endPoint x: 694, endPoint y: 126, distance: 6.8
click at [701, 125] on li "Aug" at bounding box center [706, 128] width 21 height 12
click at [260, 66] on button "Location Analysis" at bounding box center [251, 65] width 54 height 10
click at [253, 78] on span "Comparison overtime" at bounding box center [250, 78] width 45 height 7
click at [721, 80] on button "Re-Run" at bounding box center [717, 81] width 25 height 12
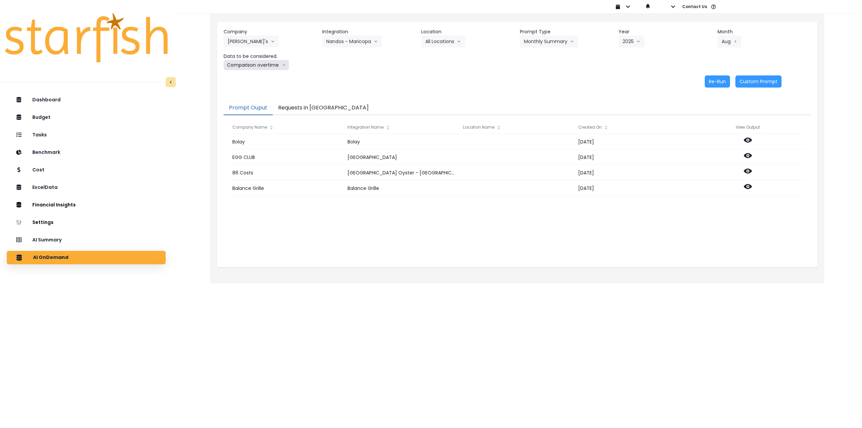
click at [255, 64] on button "Comparison overtime" at bounding box center [256, 65] width 65 height 10
click at [246, 91] on span "Location Analysis" at bounding box center [250, 90] width 45 height 7
click at [715, 80] on button "Re-Run" at bounding box center [717, 81] width 25 height 12
click at [361, 45] on button "Nandos - Maricopa" at bounding box center [352, 41] width 60 height 12
click at [361, 92] on span "Nandos - [GEOGRAPHIC_DATA]" at bounding box center [360, 92] width 69 height 7
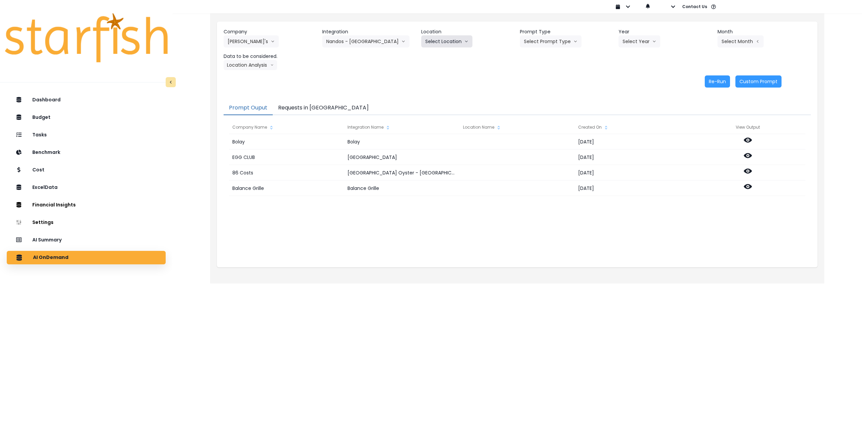
click at [444, 38] on button "Select Location" at bounding box center [446, 41] width 51 height 12
drag, startPoint x: 439, startPoint y: 56, endPoint x: 516, endPoint y: 49, distance: 77.4
click at [441, 57] on span "All Locations" at bounding box center [438, 55] width 27 height 7
click at [546, 43] on button "Select Prompt Type" at bounding box center [551, 41] width 62 height 12
click at [548, 92] on span "Monthly Summary" at bounding box center [543, 92] width 38 height 7
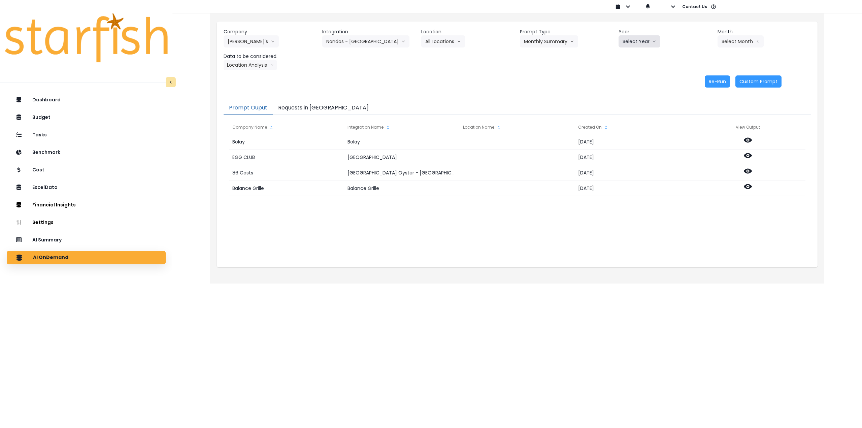
click at [631, 42] on button "Select Year" at bounding box center [639, 41] width 42 height 12
drag, startPoint x: 622, startPoint y: 81, endPoint x: 662, endPoint y: 71, distance: 40.5
click at [623, 81] on span "2025" at bounding box center [627, 79] width 10 height 7
click at [725, 43] on button "Select Month" at bounding box center [740, 41] width 46 height 12
drag, startPoint x: 683, startPoint y: 134, endPoint x: 693, endPoint y: 129, distance: 11.0
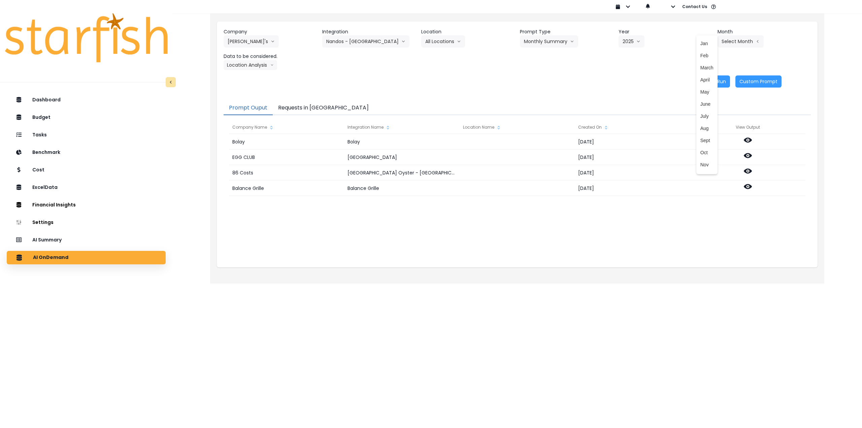
click at [683, 133] on div "Company Name Integration Name Location Name Created On View Output" at bounding box center [517, 127] width 576 height 13
click at [744, 41] on button "Select Month" at bounding box center [740, 41] width 46 height 12
click at [702, 126] on span "Aug" at bounding box center [706, 128] width 13 height 7
click at [253, 63] on button "Location Analysis" at bounding box center [251, 65] width 54 height 10
click at [253, 75] on span "Comparison overtime" at bounding box center [250, 78] width 45 height 7
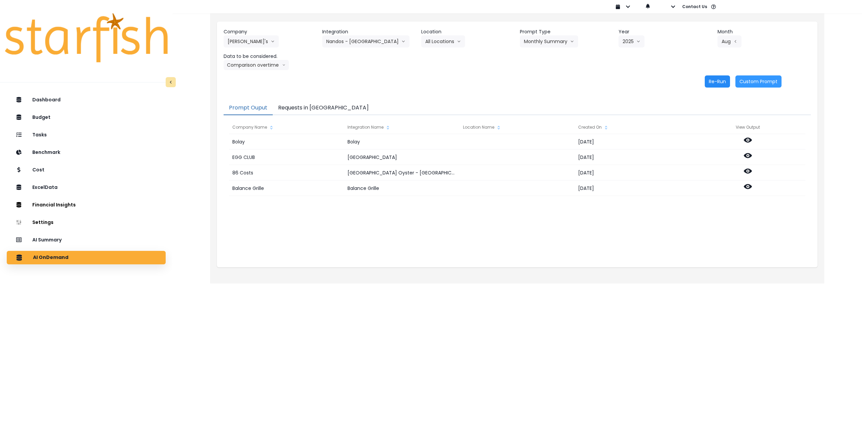
click at [717, 83] on button "Re-Run" at bounding box center [717, 81] width 25 height 12
drag, startPoint x: 248, startPoint y: 66, endPoint x: 249, endPoint y: 75, distance: 9.2
click at [247, 66] on button "Comparison overtime" at bounding box center [256, 65] width 65 height 10
click at [247, 94] on li "Location Analysis" at bounding box center [250, 90] width 53 height 12
click at [716, 82] on button "Re-Run" at bounding box center [717, 81] width 25 height 12
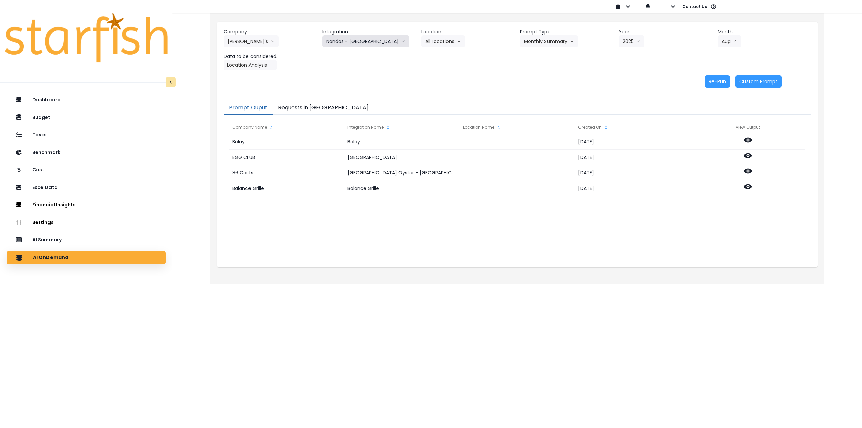
click at [362, 40] on button "Nandos - [GEOGRAPHIC_DATA]" at bounding box center [365, 41] width 87 height 12
click at [354, 103] on span "Nandos - [GEOGRAPHIC_DATA]" at bounding box center [360, 104] width 69 height 7
click at [566, 40] on button "Select Prompt Type" at bounding box center [551, 41] width 62 height 12
click at [545, 90] on span "Monthly Summary" at bounding box center [543, 92] width 38 height 7
click at [634, 36] on button "Select Year" at bounding box center [639, 41] width 42 height 12
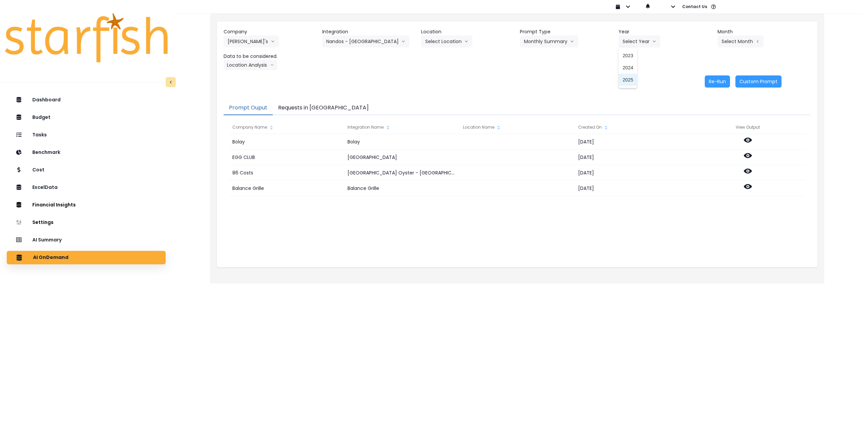
click at [629, 76] on span "2025" at bounding box center [627, 79] width 10 height 7
click at [729, 45] on button "Select Month" at bounding box center [740, 41] width 46 height 12
drag, startPoint x: 703, startPoint y: 127, endPoint x: 542, endPoint y: 111, distance: 162.1
click at [703, 127] on span "Aug" at bounding box center [706, 128] width 13 height 7
click at [259, 68] on button "Location Analysis" at bounding box center [251, 65] width 54 height 10
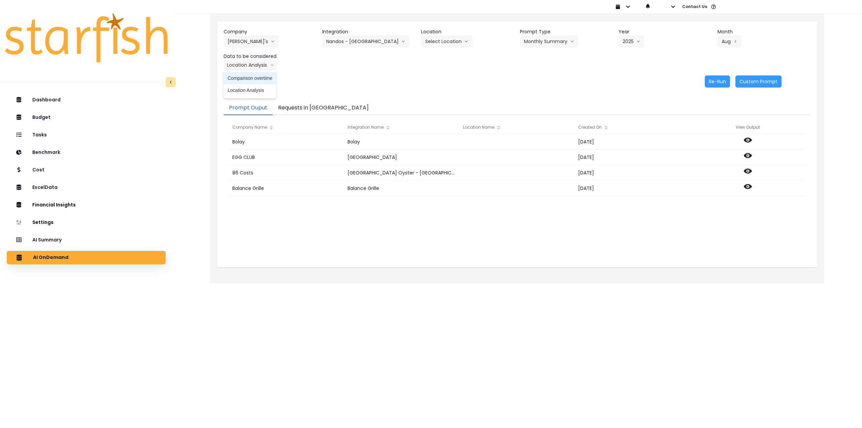
click at [258, 77] on span "Comparison overtime" at bounding box center [250, 78] width 45 height 7
click at [728, 81] on button "Re-Run" at bounding box center [717, 81] width 25 height 12
drag, startPoint x: 273, startPoint y: 64, endPoint x: 272, endPoint y: 70, distance: 6.1
click at [272, 65] on button "Comparison overtime" at bounding box center [256, 65] width 65 height 10
click at [267, 89] on span "Location Analysis" at bounding box center [250, 90] width 45 height 7
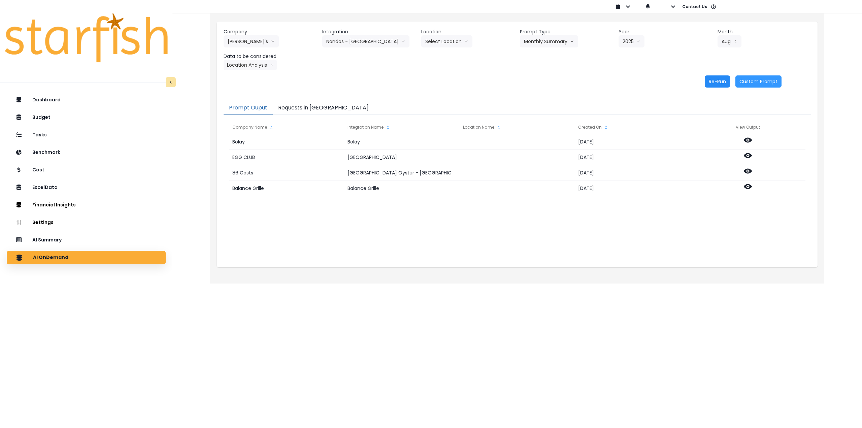
click at [713, 78] on button "Re-Run" at bounding box center [717, 81] width 25 height 12
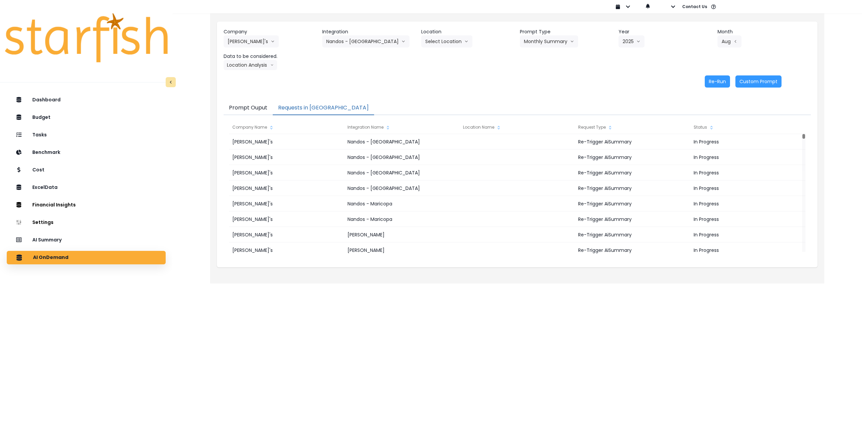
click at [306, 110] on button "Requests in [GEOGRAPHIC_DATA]" at bounding box center [323, 108] width 101 height 14
click at [246, 41] on button "[PERSON_NAME]'s" at bounding box center [251, 41] width 55 height 12
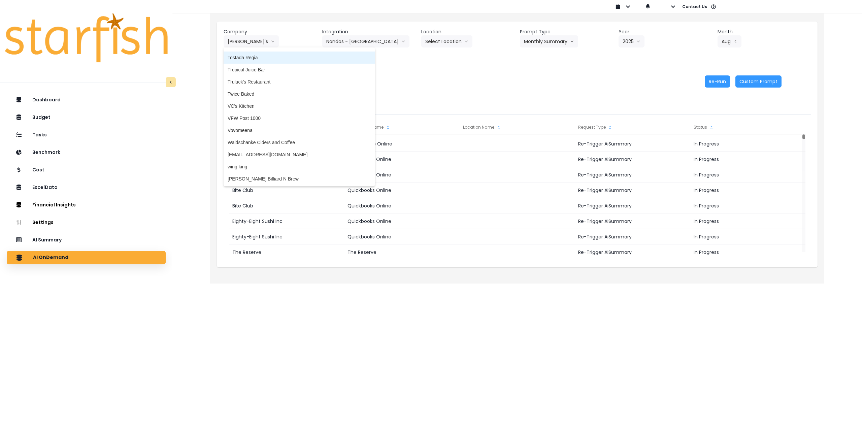
scroll to position [1671, 0]
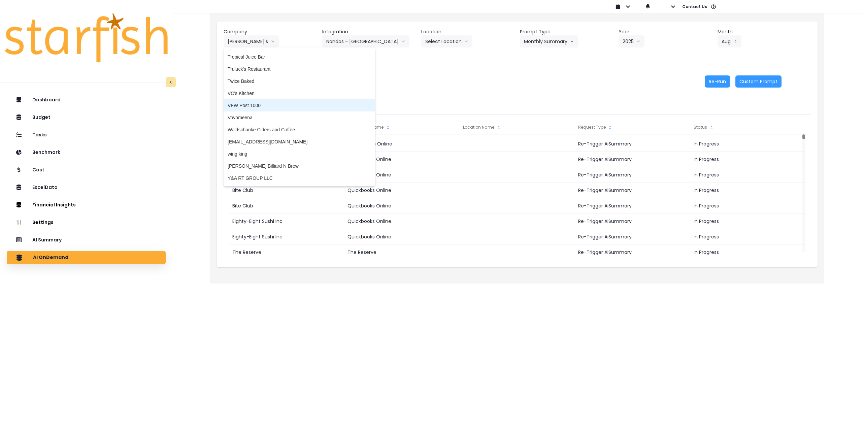
click at [259, 107] on span "VFW Post 1000" at bounding box center [299, 105] width 143 height 7
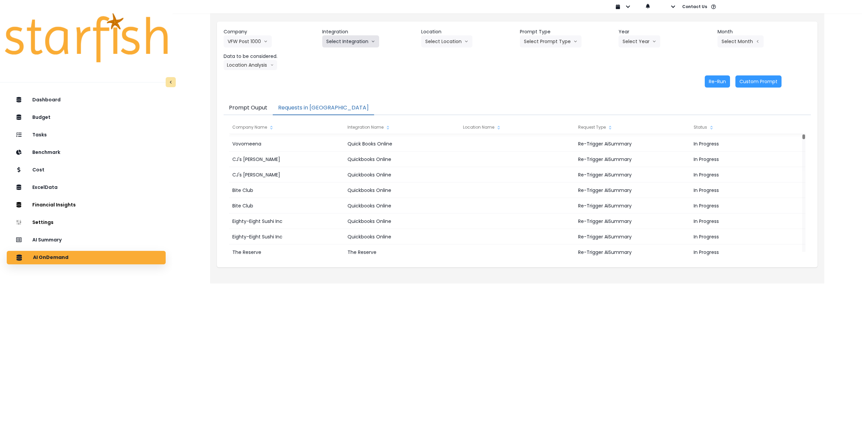
click at [357, 43] on button "Select Integration" at bounding box center [350, 41] width 57 height 12
click at [347, 60] on li "Quickbooks" at bounding box center [338, 55] width 33 height 12
click at [455, 44] on button "Select Location" at bounding box center [446, 41] width 51 height 12
click at [453, 56] on li "All Locations" at bounding box center [438, 55] width 35 height 12
click at [556, 41] on button "Select Prompt Type" at bounding box center [551, 41] width 62 height 12
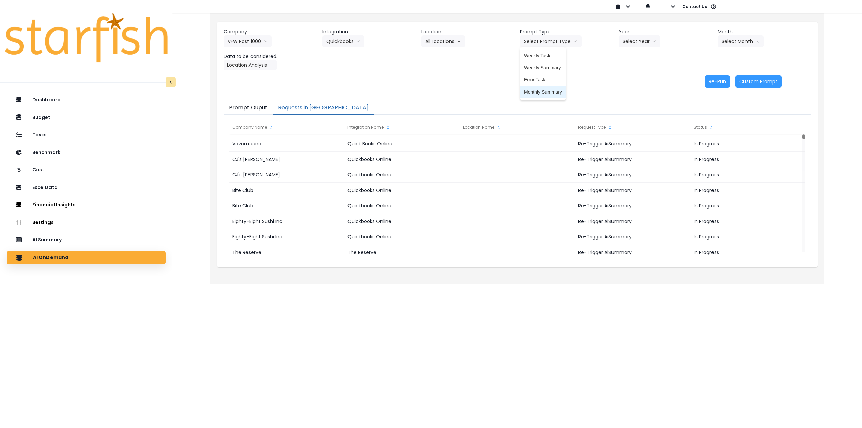
click at [540, 95] on li "Monthly Summary" at bounding box center [543, 92] width 46 height 12
click at [631, 39] on button "Select Year" at bounding box center [639, 41] width 42 height 12
click at [626, 83] on span "2025" at bounding box center [627, 79] width 10 height 7
click at [742, 42] on button "Select Month" at bounding box center [740, 41] width 46 height 12
click at [705, 128] on span "Aug" at bounding box center [706, 128] width 13 height 7
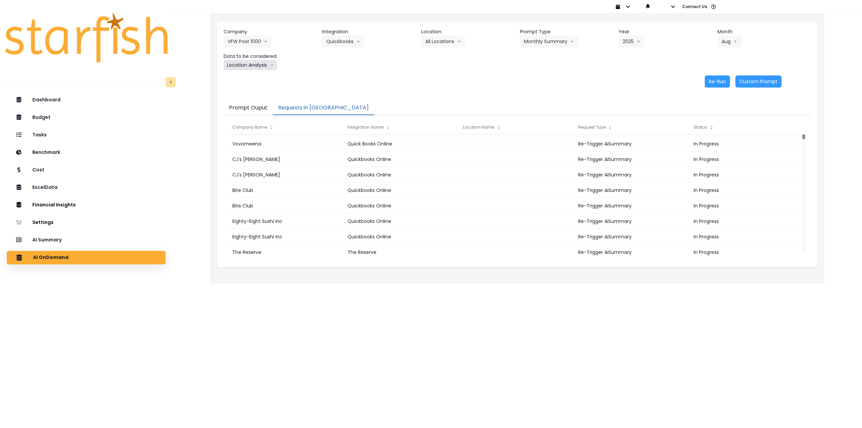
click at [246, 66] on button "Location Analysis" at bounding box center [251, 65] width 54 height 10
click at [247, 77] on span "Comparison overtime" at bounding box center [250, 78] width 45 height 7
click at [719, 85] on button "Re-Run" at bounding box center [717, 81] width 25 height 12
click at [257, 66] on button "Comparison overtime" at bounding box center [256, 65] width 65 height 10
click at [251, 89] on span "Location Analysis" at bounding box center [250, 90] width 45 height 7
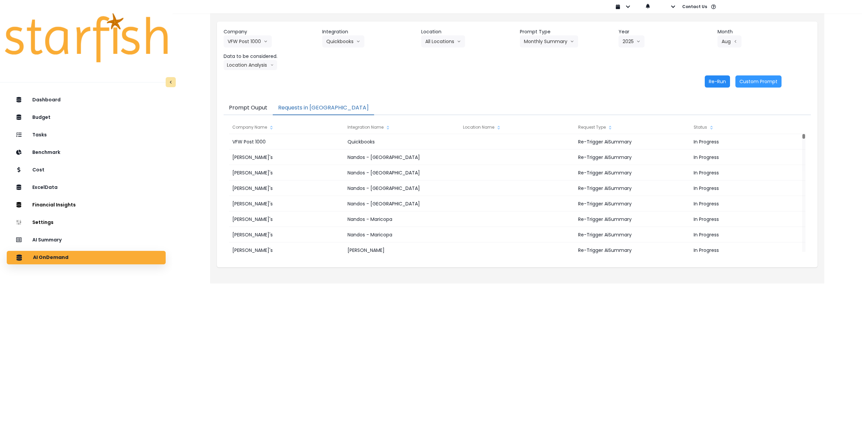
click at [715, 80] on button "Re-Run" at bounding box center [717, 81] width 25 height 12
